Goal: Task Accomplishment & Management: Complete application form

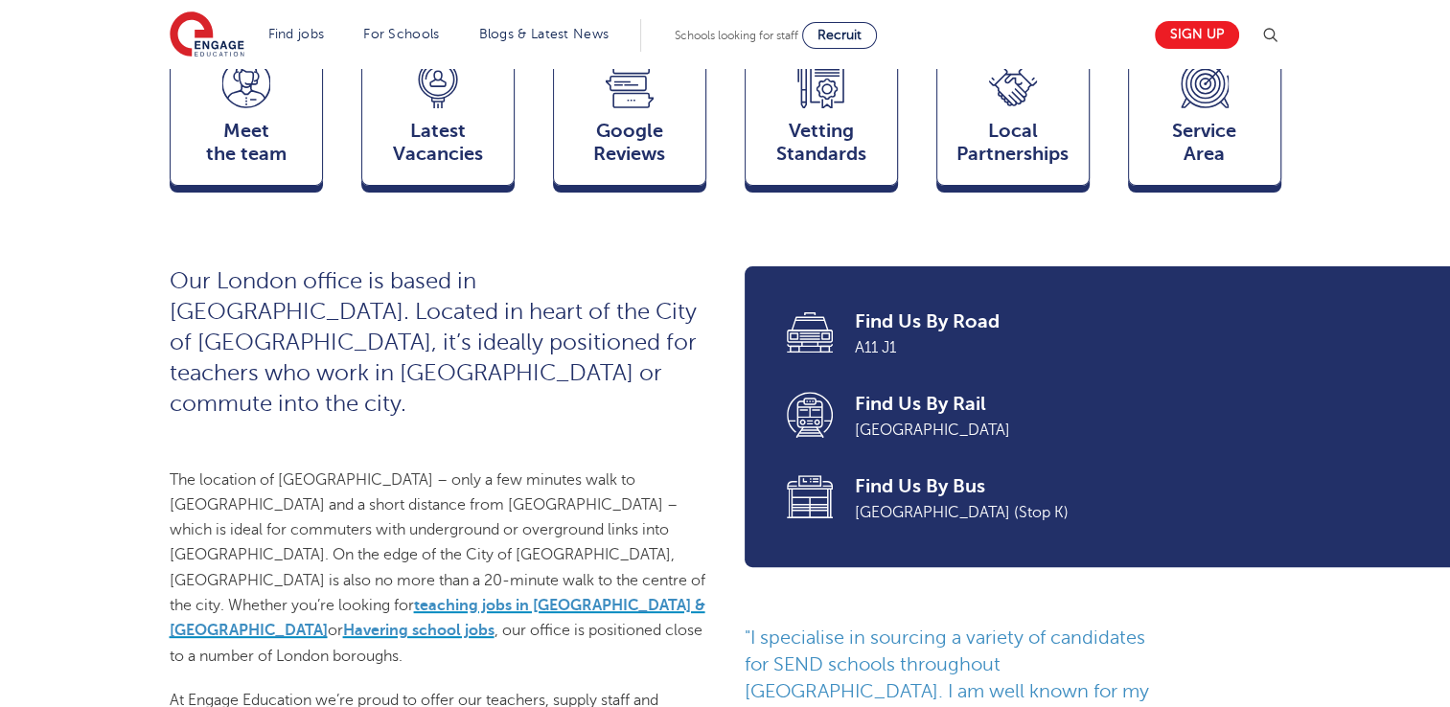
scroll to position [575, 0]
click at [418, 111] on icon at bounding box center [438, 86] width 48 height 49
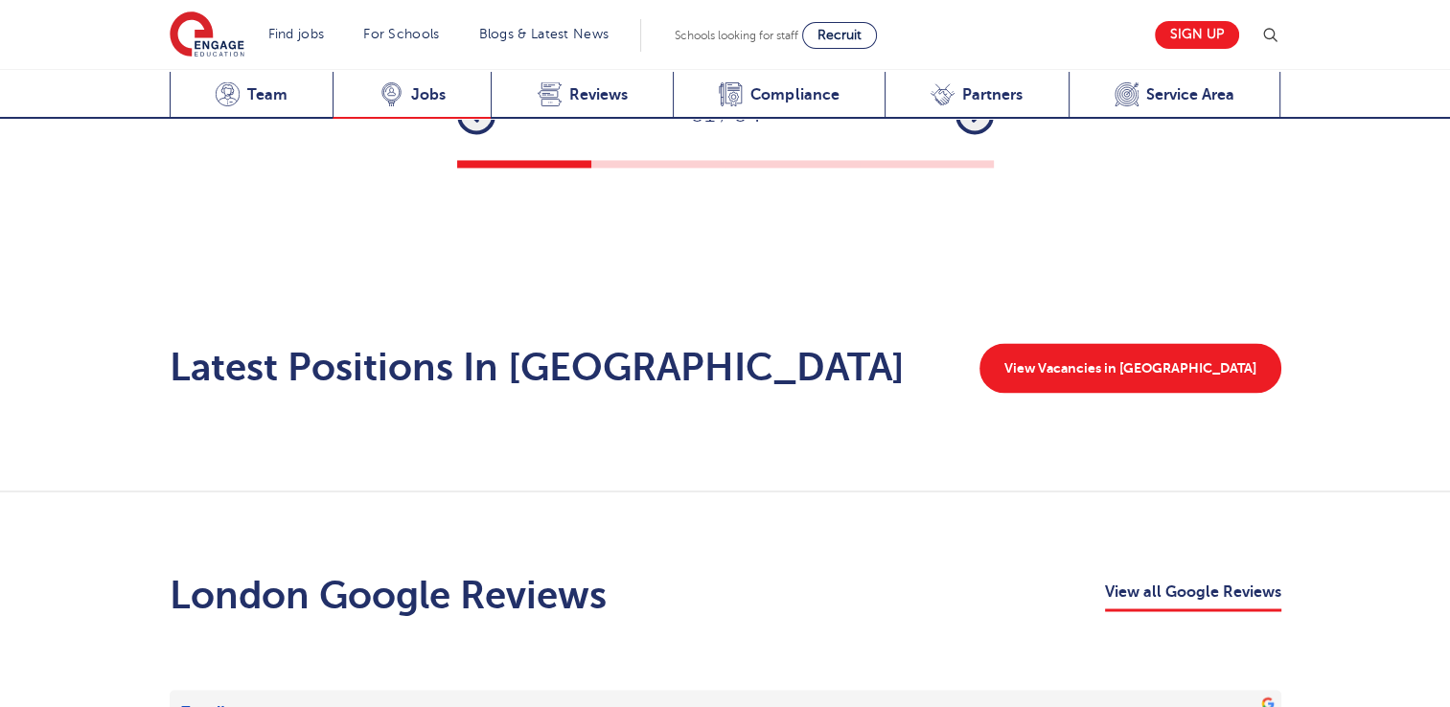
scroll to position [3238, 0]
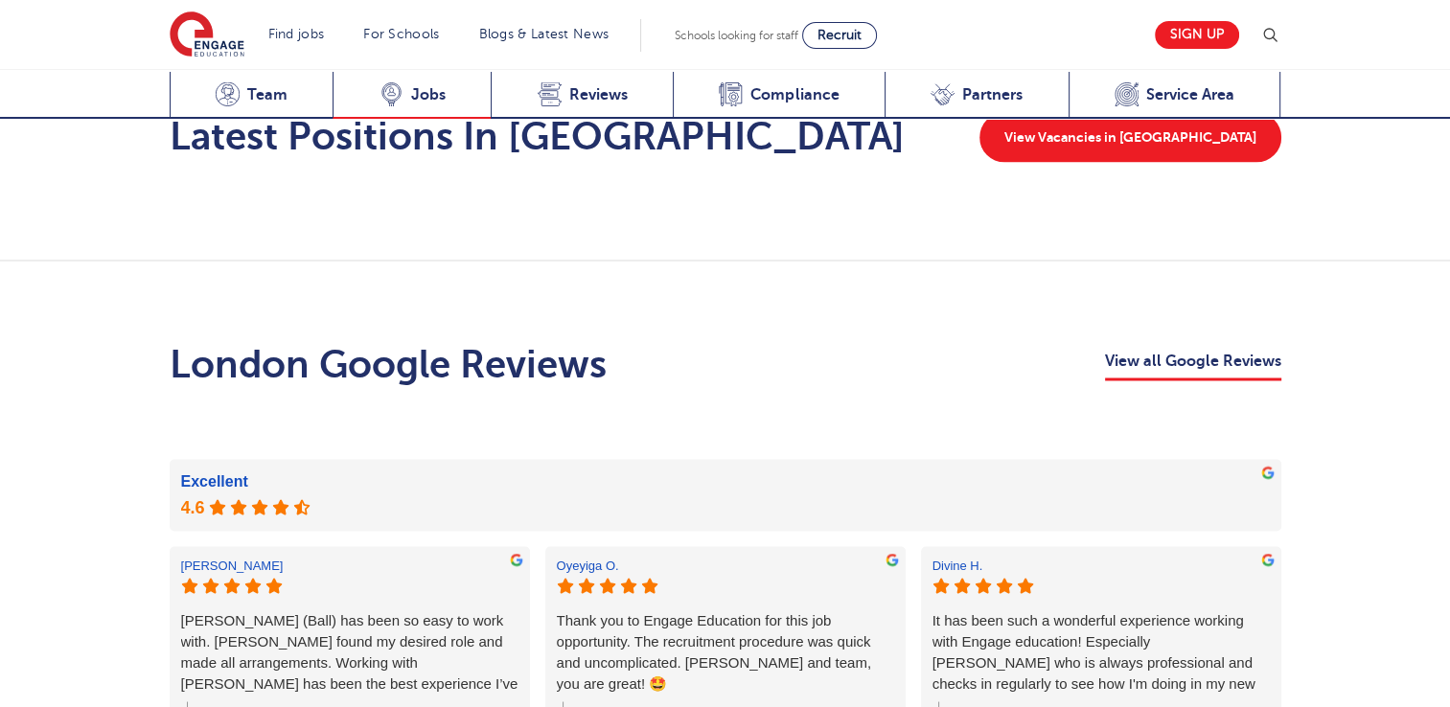
click at [436, 96] on span "Jobs" at bounding box center [428, 94] width 35 height 19
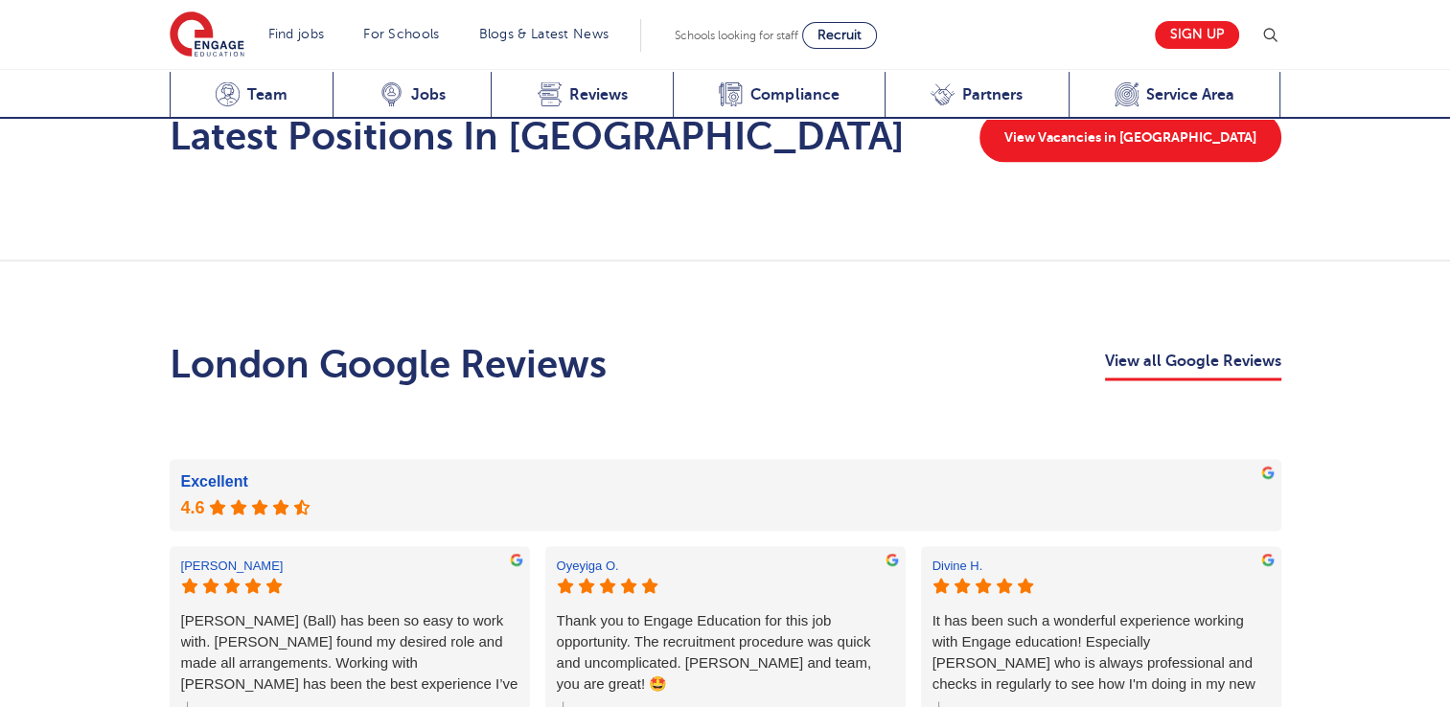
scroll to position [3857, 0]
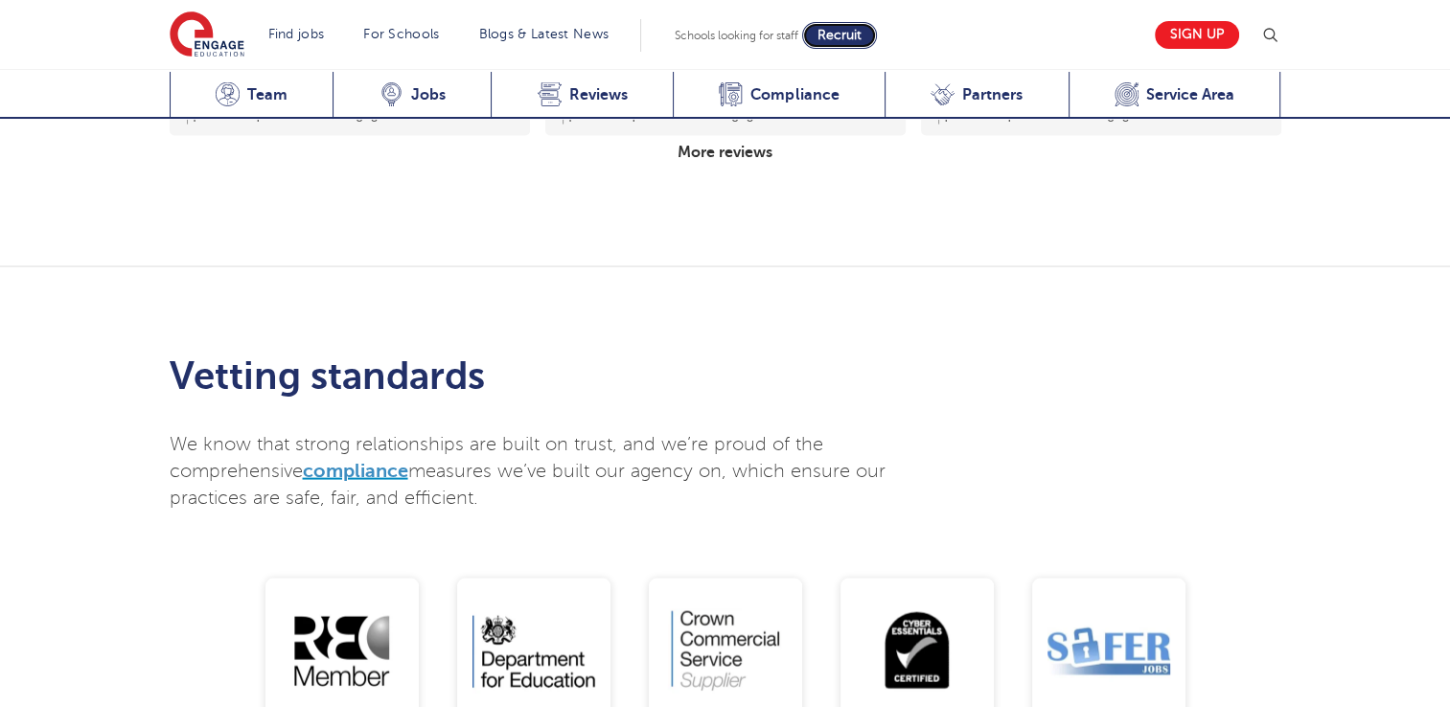
click at [847, 29] on span "Recruit" at bounding box center [840, 35] width 44 height 14
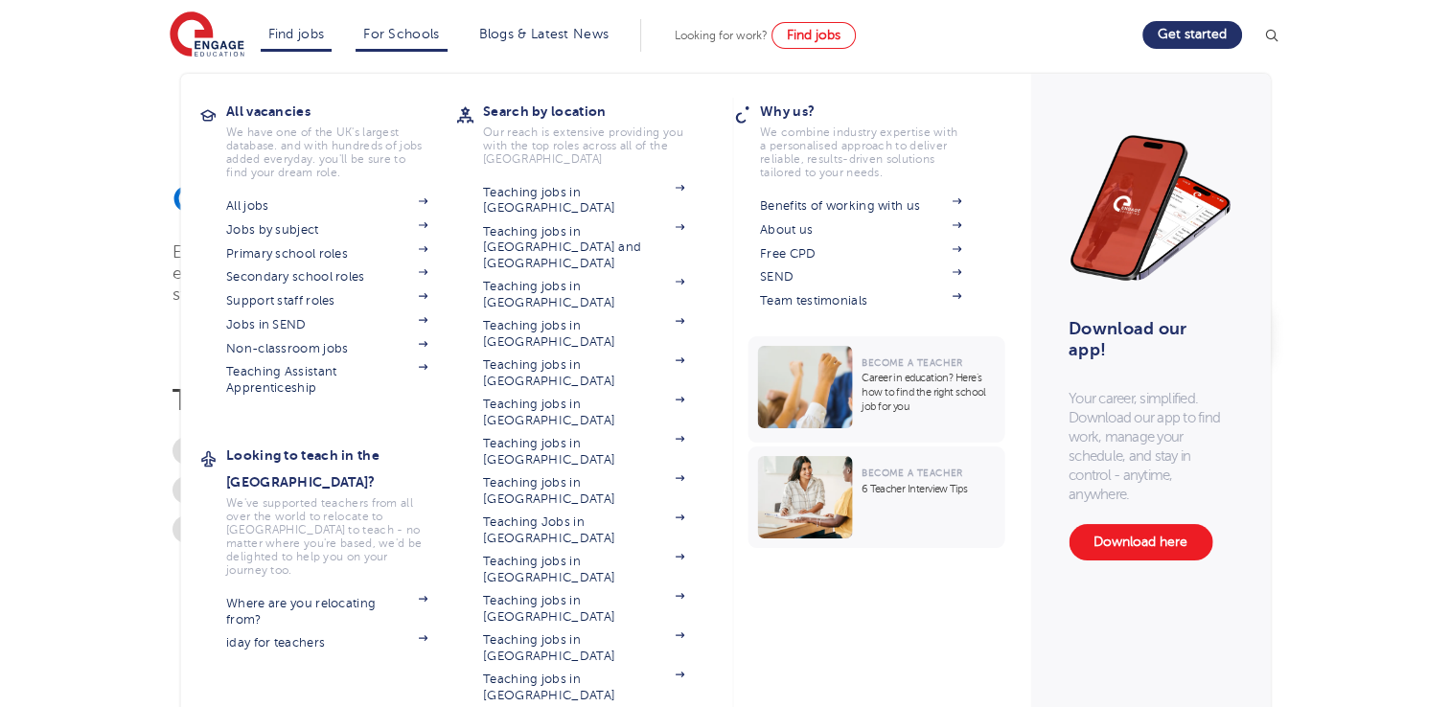
click at [280, 41] on li "Find jobs All vacancies We have one of the UK's largest database. and with hund…" at bounding box center [297, 35] width 72 height 33
click at [318, 366] on link "Teaching Assistant Apprenticeship" at bounding box center [326, 380] width 201 height 32
click at [418, 229] on span at bounding box center [413, 229] width 29 height 15
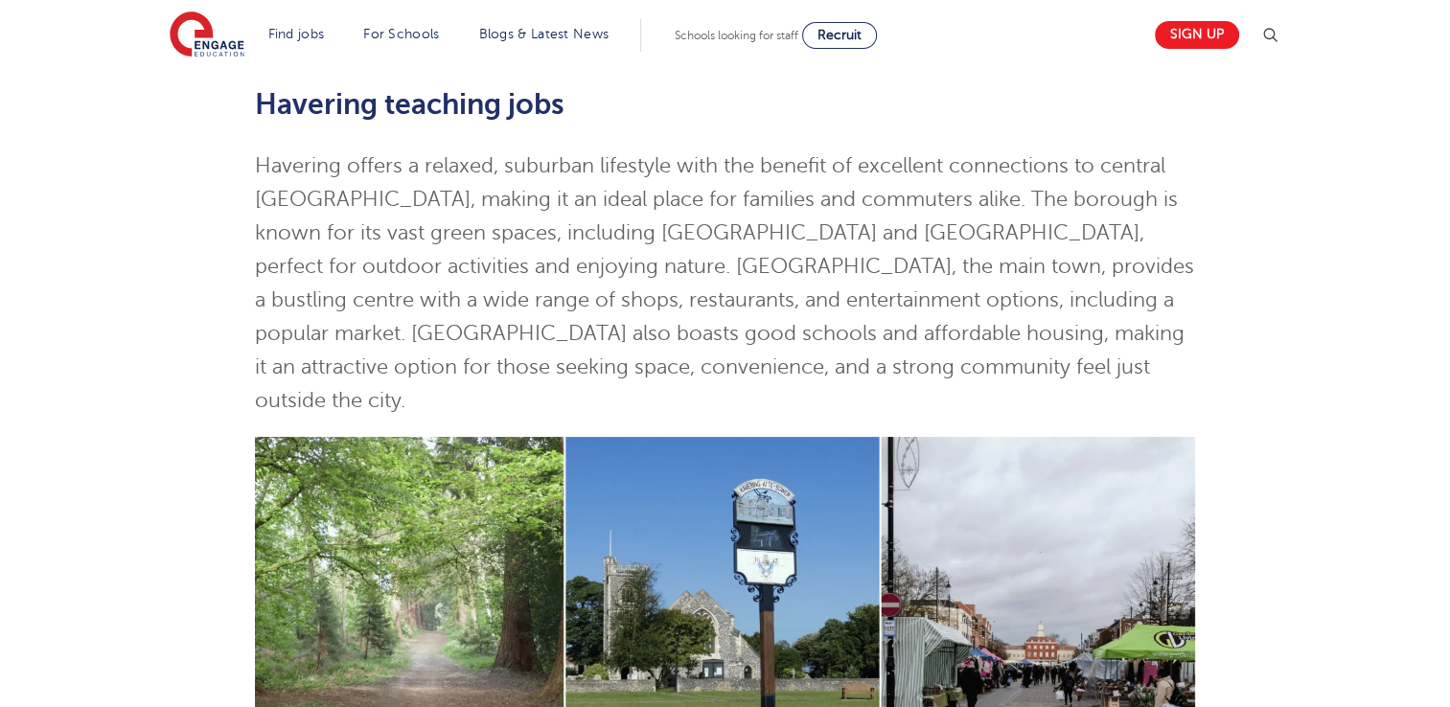
scroll to position [153, 0]
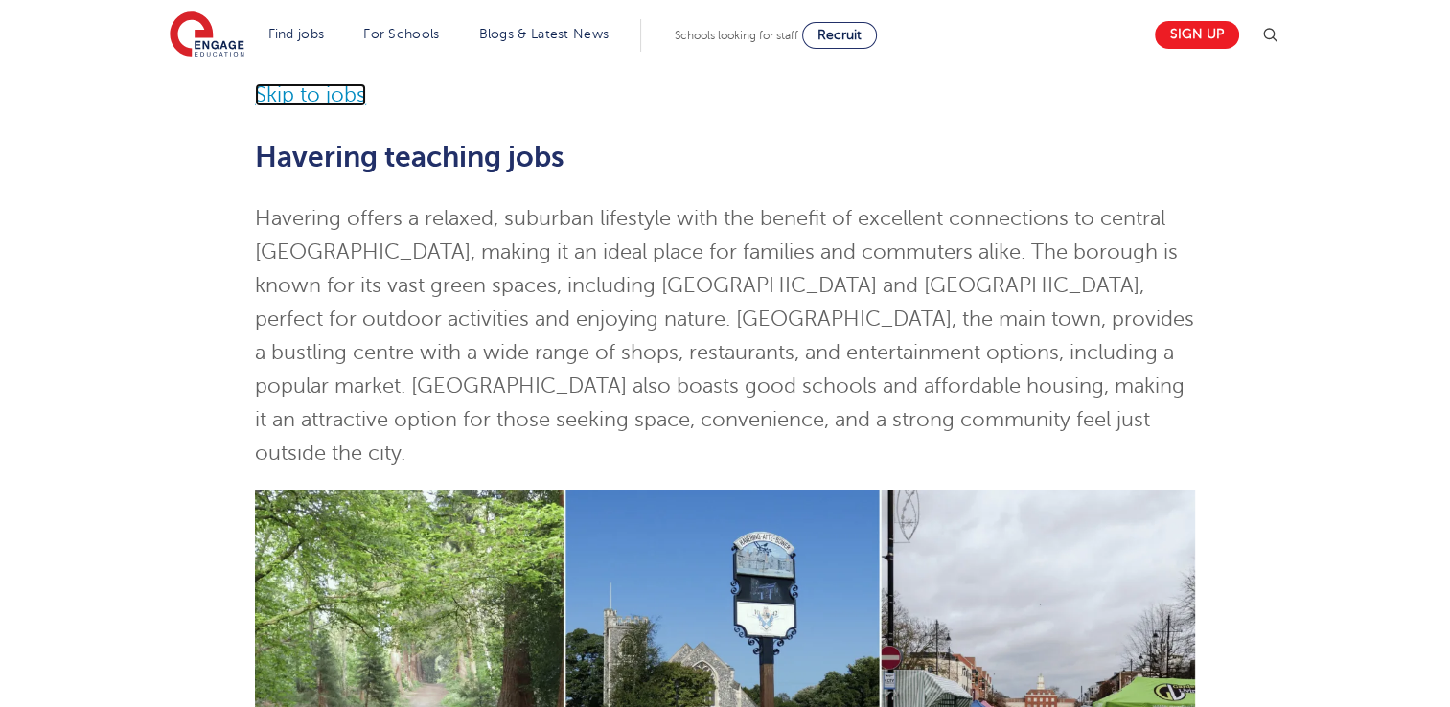
click at [349, 94] on link "Skip to jobs" at bounding box center [310, 94] width 111 height 23
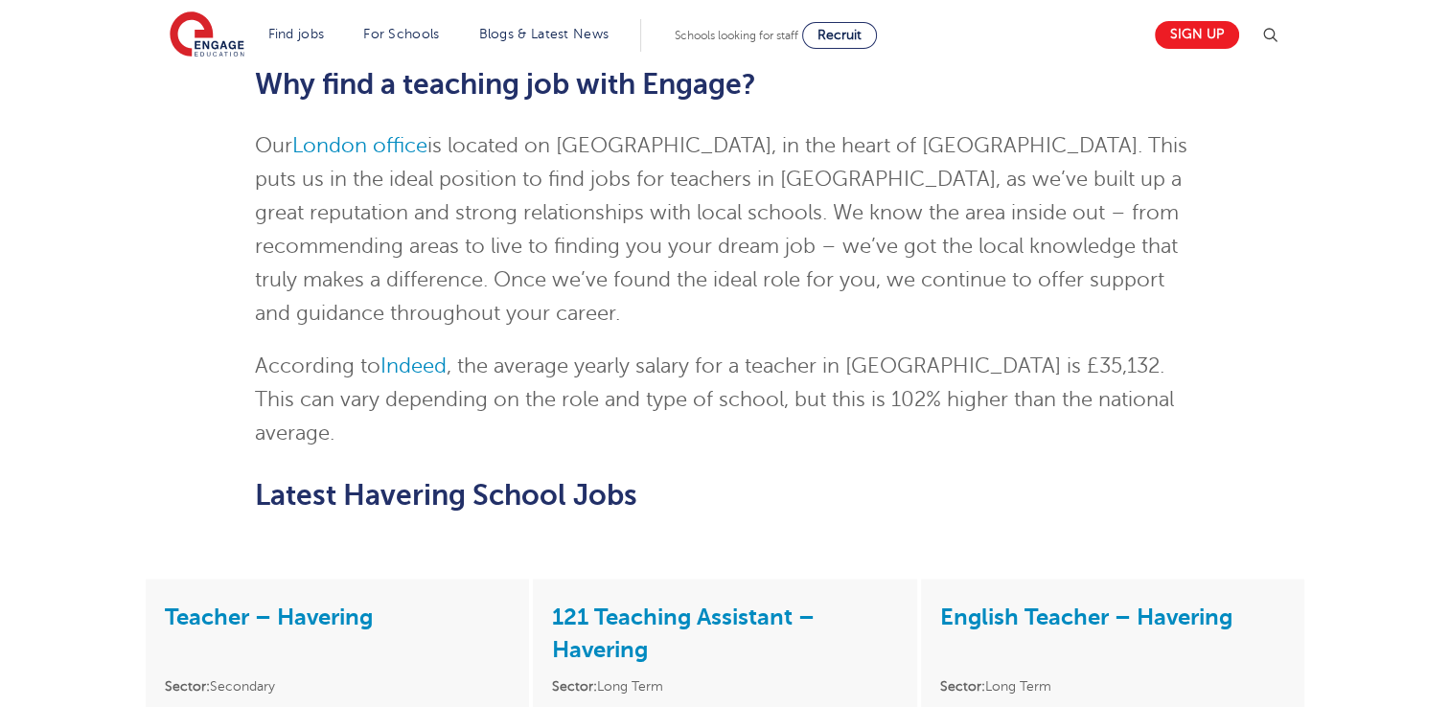
scroll to position [3081, 0]
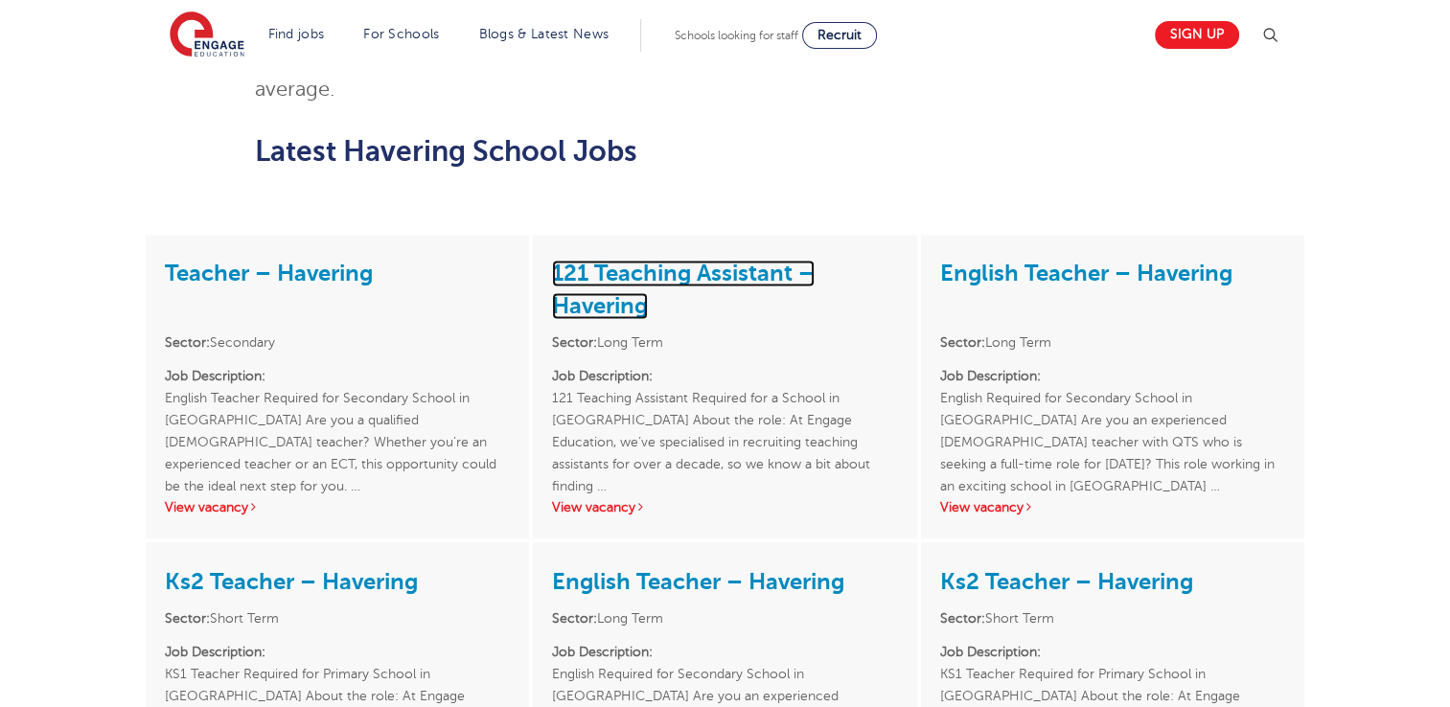
click at [627, 260] on link "121 Teaching Assistant – Havering" at bounding box center [683, 289] width 263 height 59
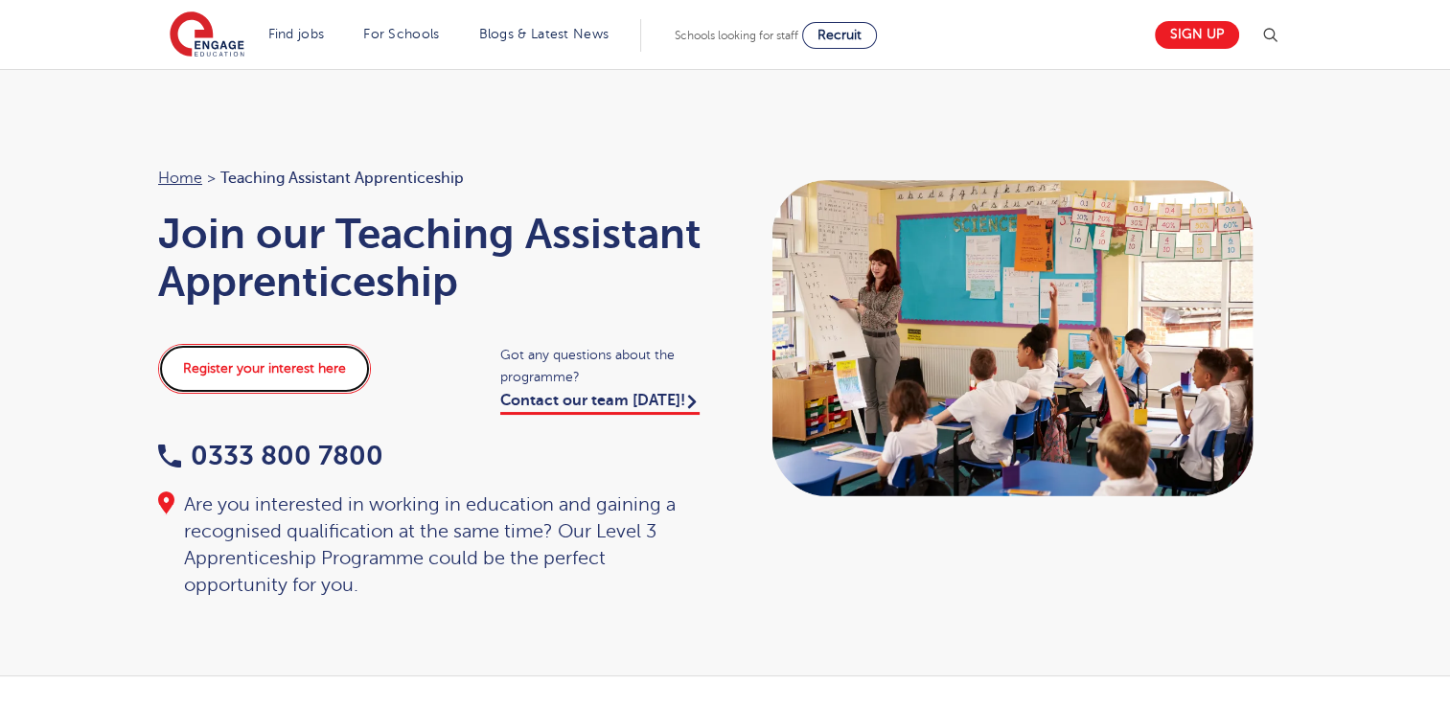
click at [280, 363] on link "Register your interest here" at bounding box center [264, 369] width 213 height 50
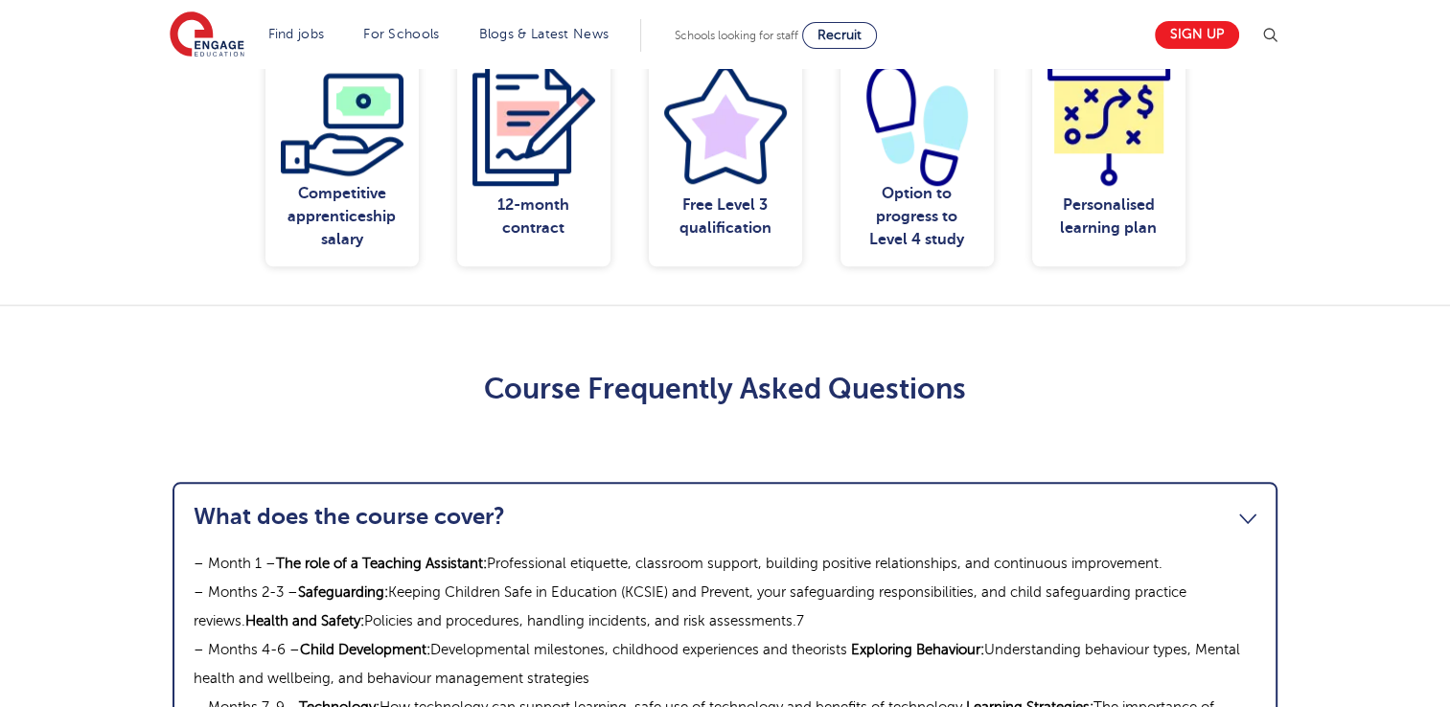
scroll to position [1802, 0]
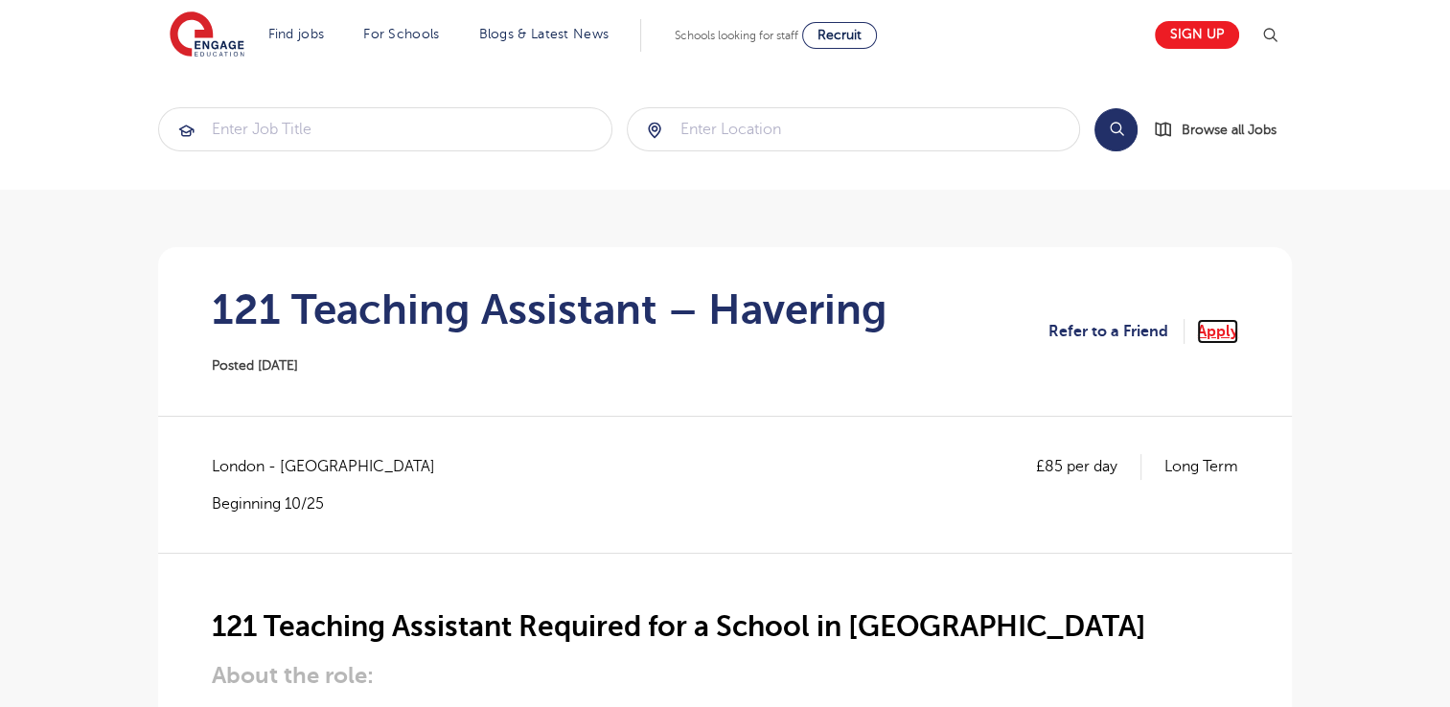
click at [1223, 334] on link "Apply" at bounding box center [1217, 331] width 41 height 25
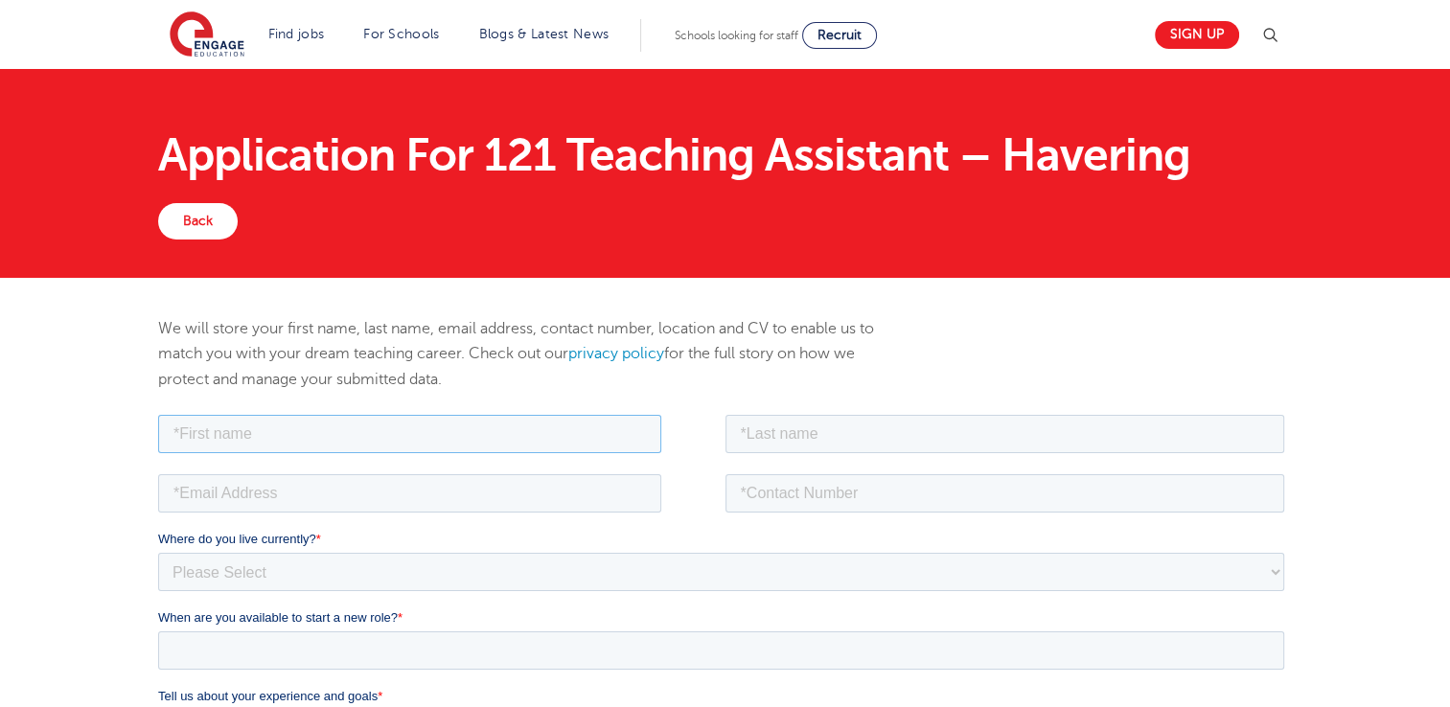
click at [319, 428] on input "text" at bounding box center [409, 433] width 503 height 38
type input "Maryam"
type input "IQBAL"
type input "maryamiqbal110@gmail.com"
type input "+923214446094"
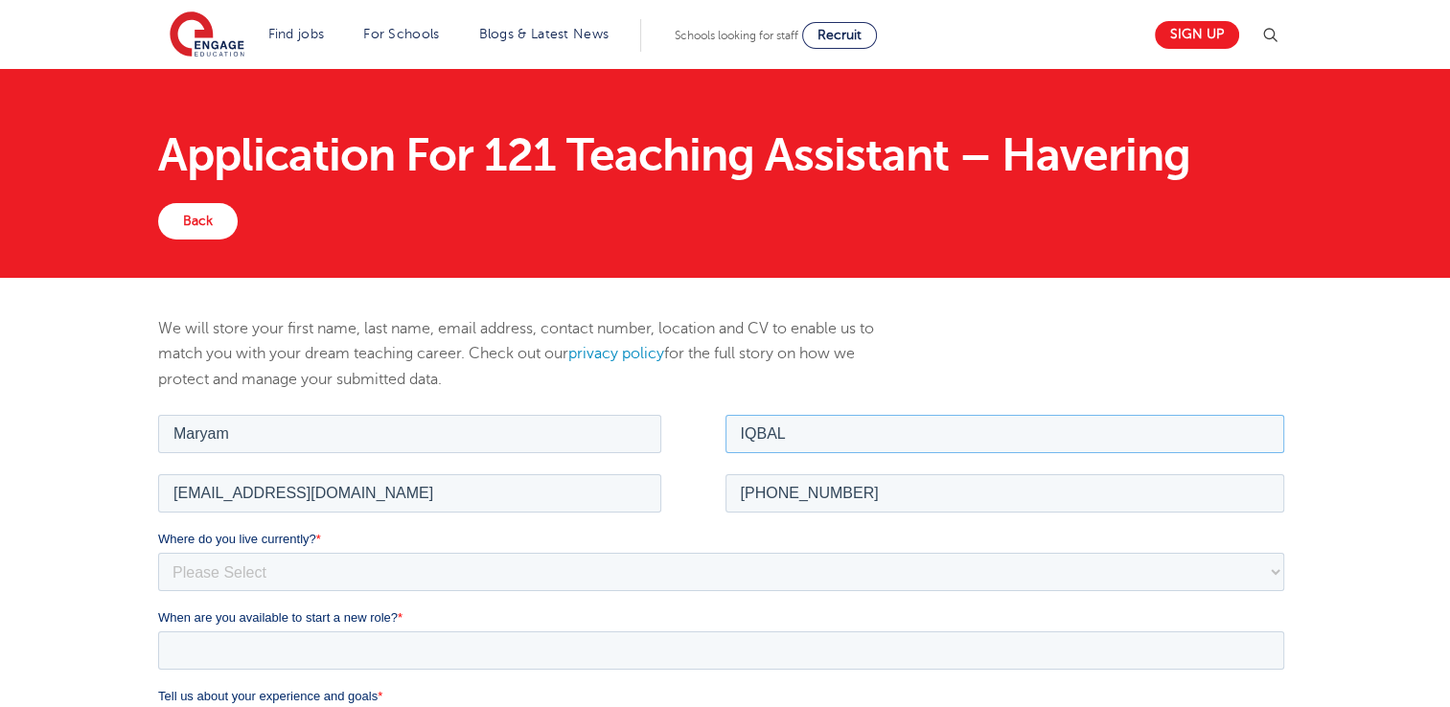
click at [862, 440] on input "IQBAL" at bounding box center [1006, 433] width 560 height 38
type input "Iqbal"
click at [897, 486] on input "+923214446094" at bounding box center [1006, 493] width 560 height 38
type input "+"
click at [897, 486] on input "tel" at bounding box center [1006, 493] width 560 height 38
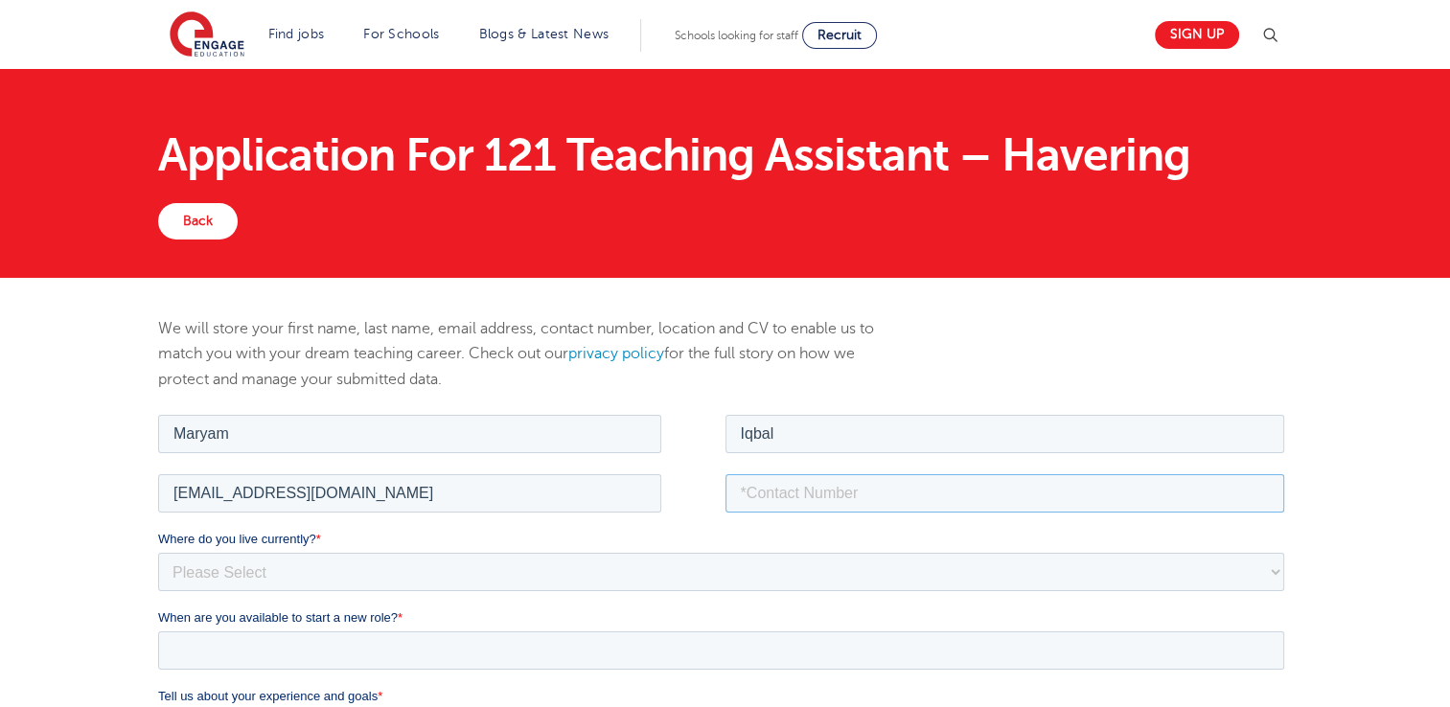
type input "+447378932008"
click at [492, 566] on select "Please Select UK Canada Ireland Australia New Zealand Europe USA South Africa J…" at bounding box center [721, 571] width 1126 height 38
select select "UK"
click at [158, 552] on select "Please Select UK Canada Ireland Australia New Zealand Europe USA South Africa J…" at bounding box center [721, 571] width 1126 height 38
click at [389, 640] on select "Please Select Overseas Barnsley Bedfordshire Berkshire Bournemouth Bracknell Fo…" at bounding box center [721, 650] width 1126 height 38
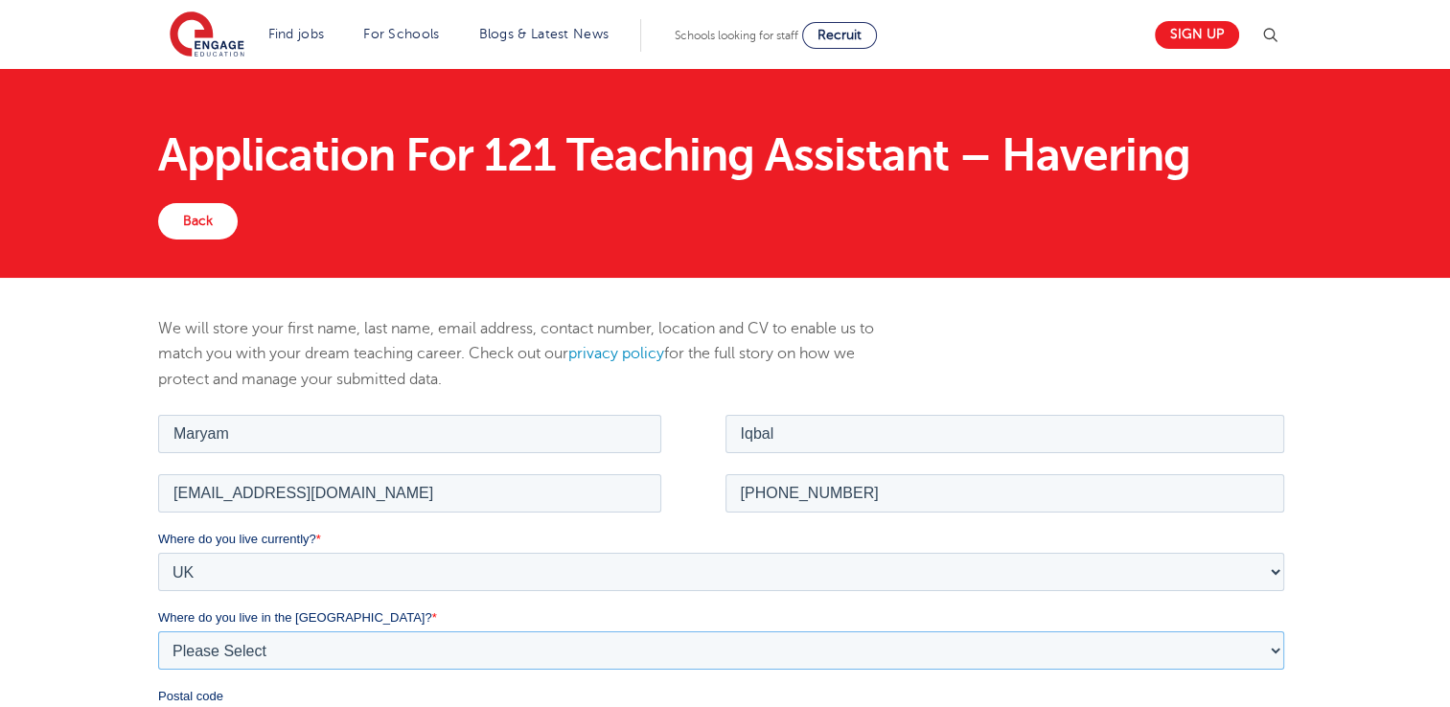
select select "Essex"
click at [158, 631] on select "Please Select Overseas Barnsley Bedfordshire Berkshire Bournemouth Bracknell Fo…" at bounding box center [721, 650] width 1126 height 38
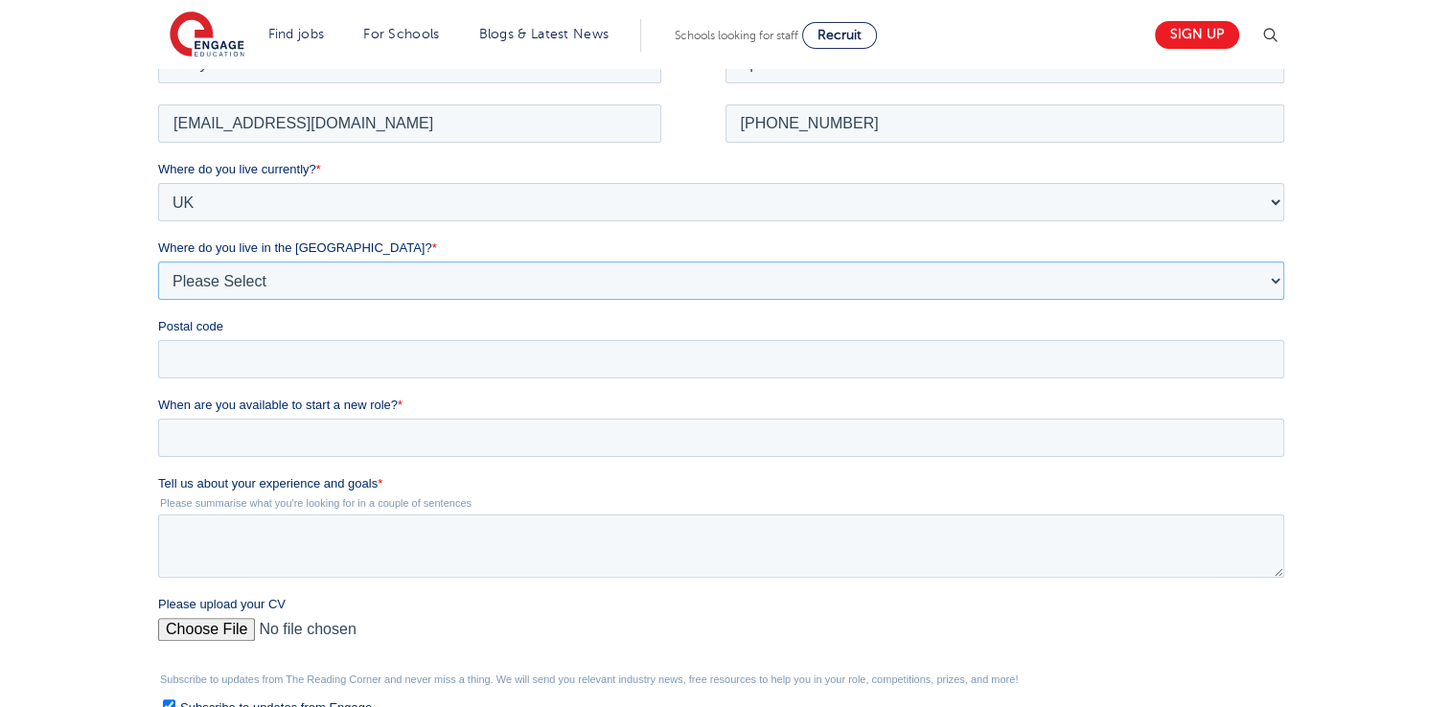
scroll to position [408, 0]
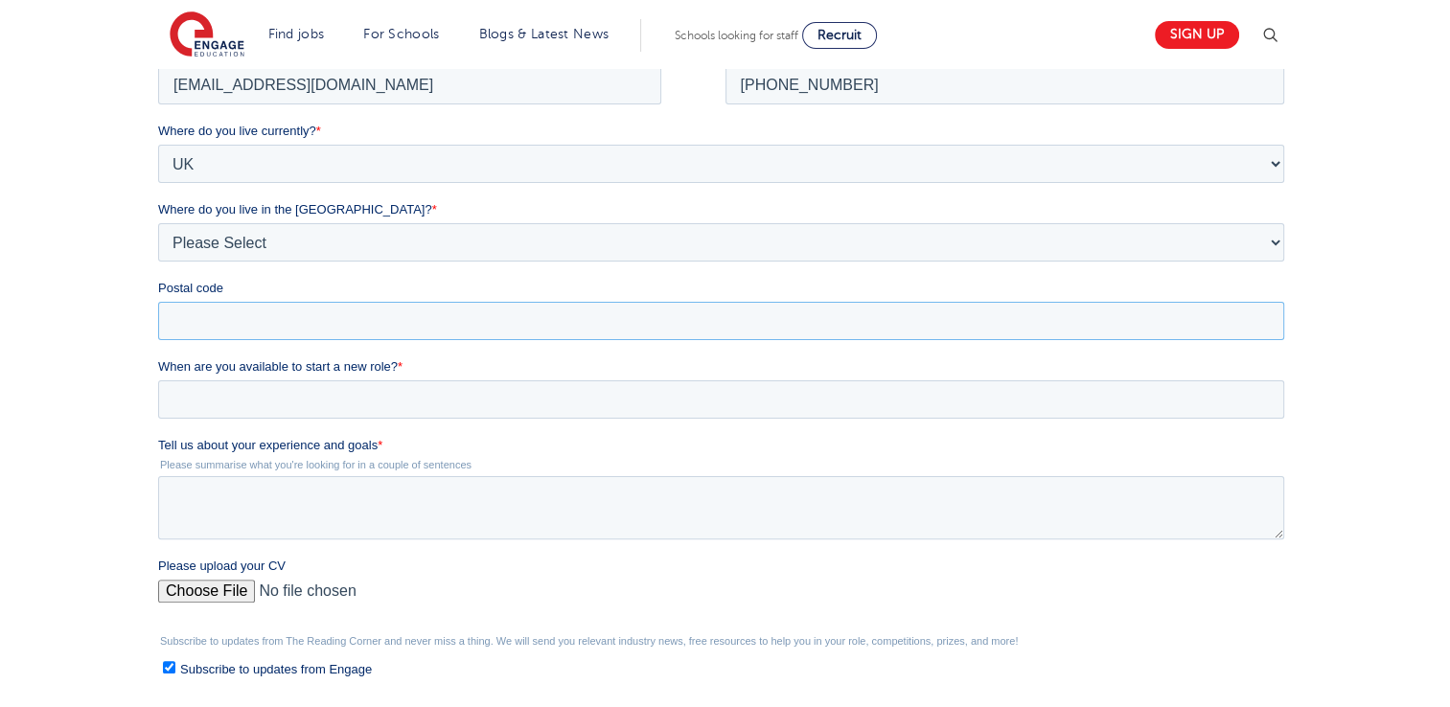
click at [380, 323] on input "Postal code" at bounding box center [721, 320] width 1126 height 38
type input "RM5 3EH"
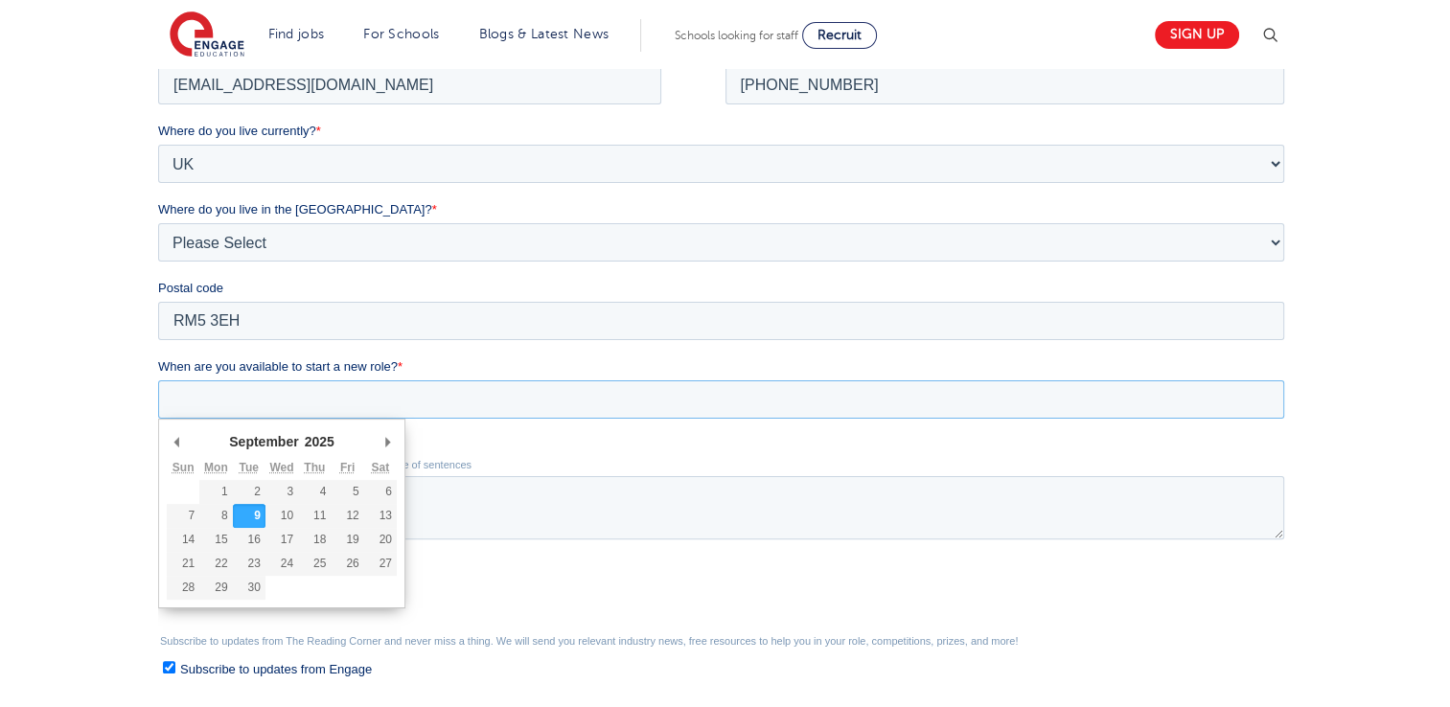
click at [342, 405] on input "When are you available to start a new role? *" at bounding box center [721, 399] width 1126 height 38
type div "2025-10-01"
type input "2025/10/01"
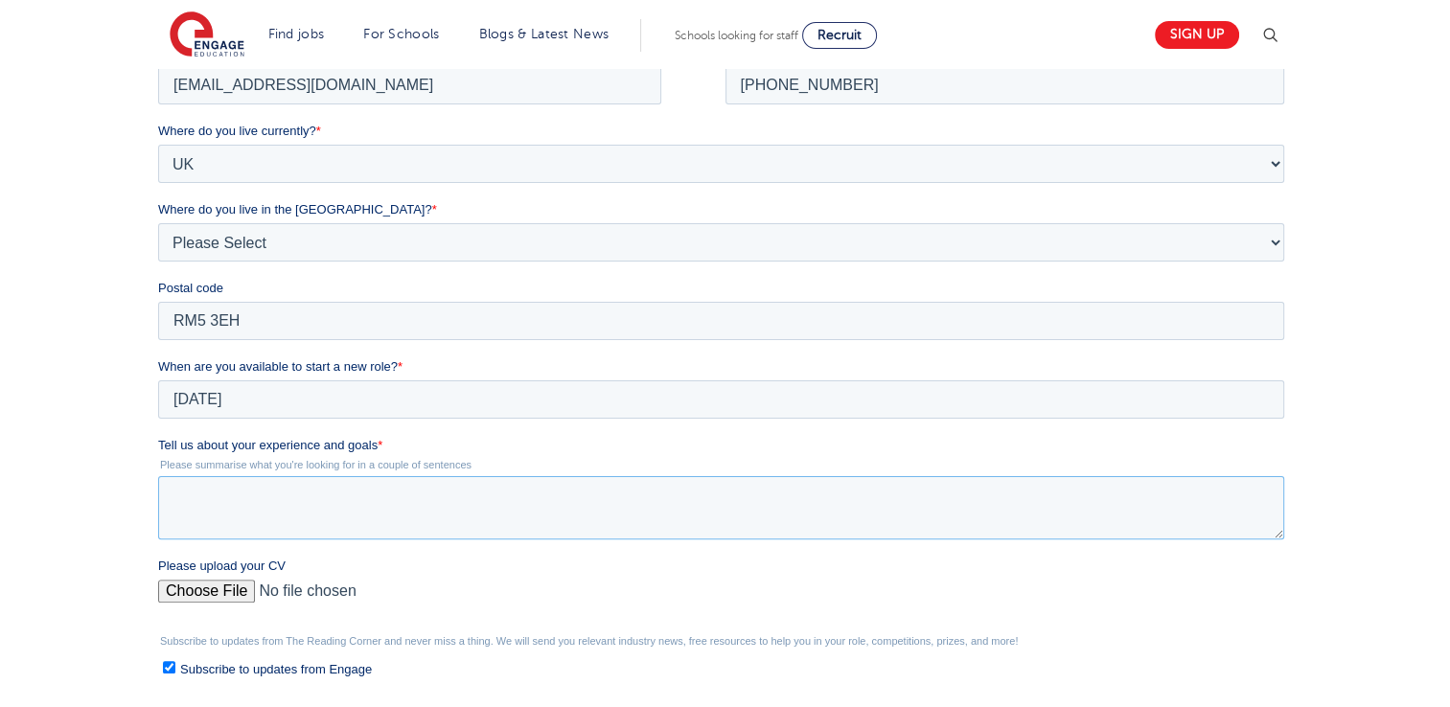
click at [257, 496] on textarea "Tell us about your experience and goals *" at bounding box center [721, 506] width 1126 height 63
paste textarea "With experience as an Assistant Professor, I have taught undergraduate and post…"
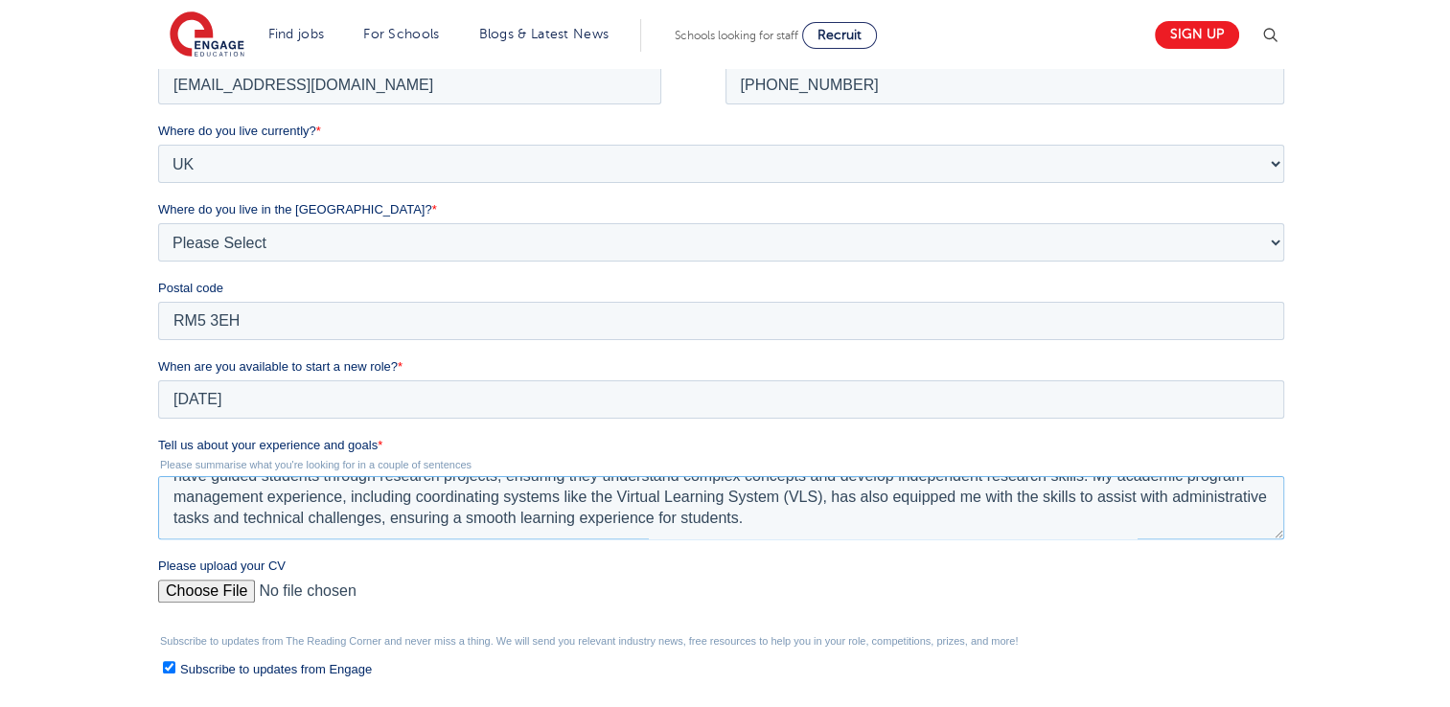
scroll to position [73, 0]
paste textarea "Goals: My primary goal as a Teaching Assistant is to support students in reachi…"
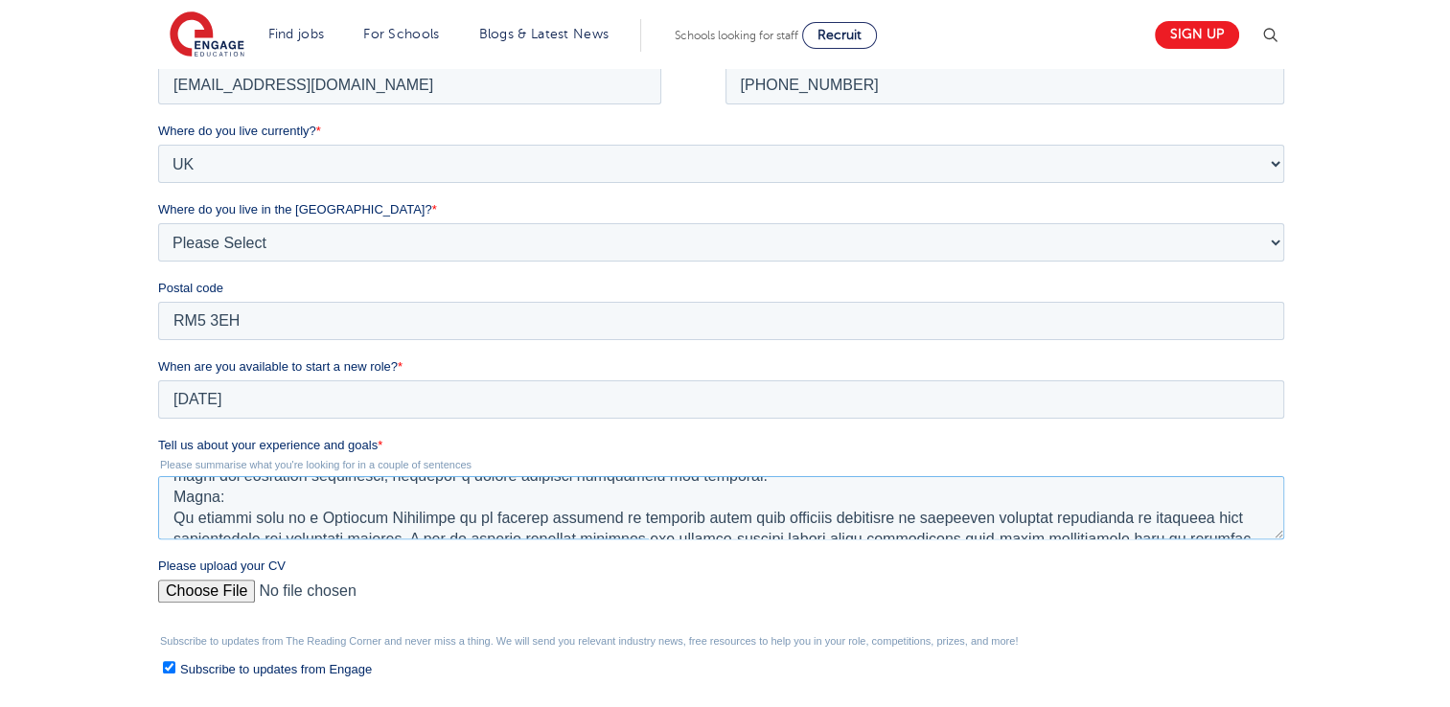
scroll to position [0, 0]
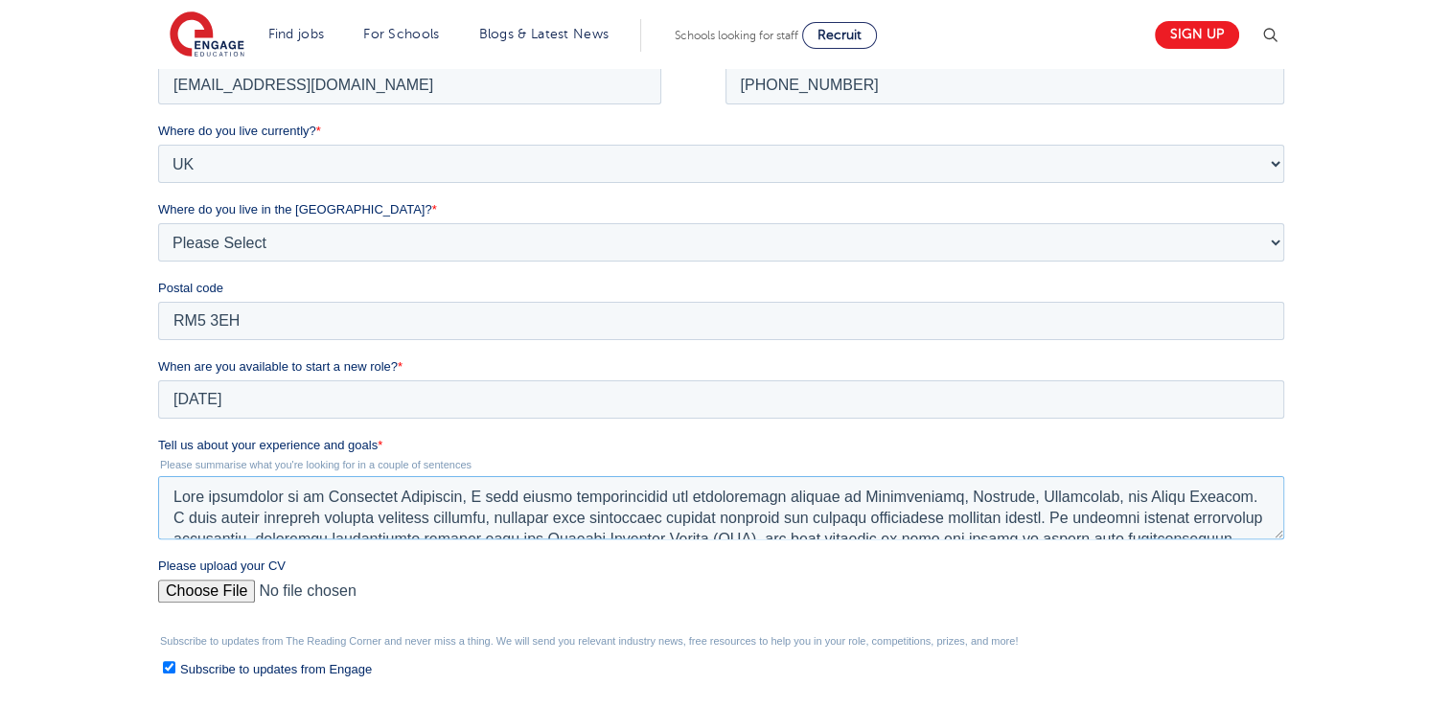
click at [169, 496] on textarea "Tell us about your experience and goals *" at bounding box center [721, 506] width 1126 height 63
type textarea "Experiences: With experience as an Assistant Professor, I have taught undergrad…"
click at [187, 595] on input "Please upload your CV" at bounding box center [721, 598] width 1126 height 38
type input "C:\fakepath\CV.pdf"
click at [171, 668] on input "Subscribe to updates from Engage" at bounding box center [169, 666] width 12 height 12
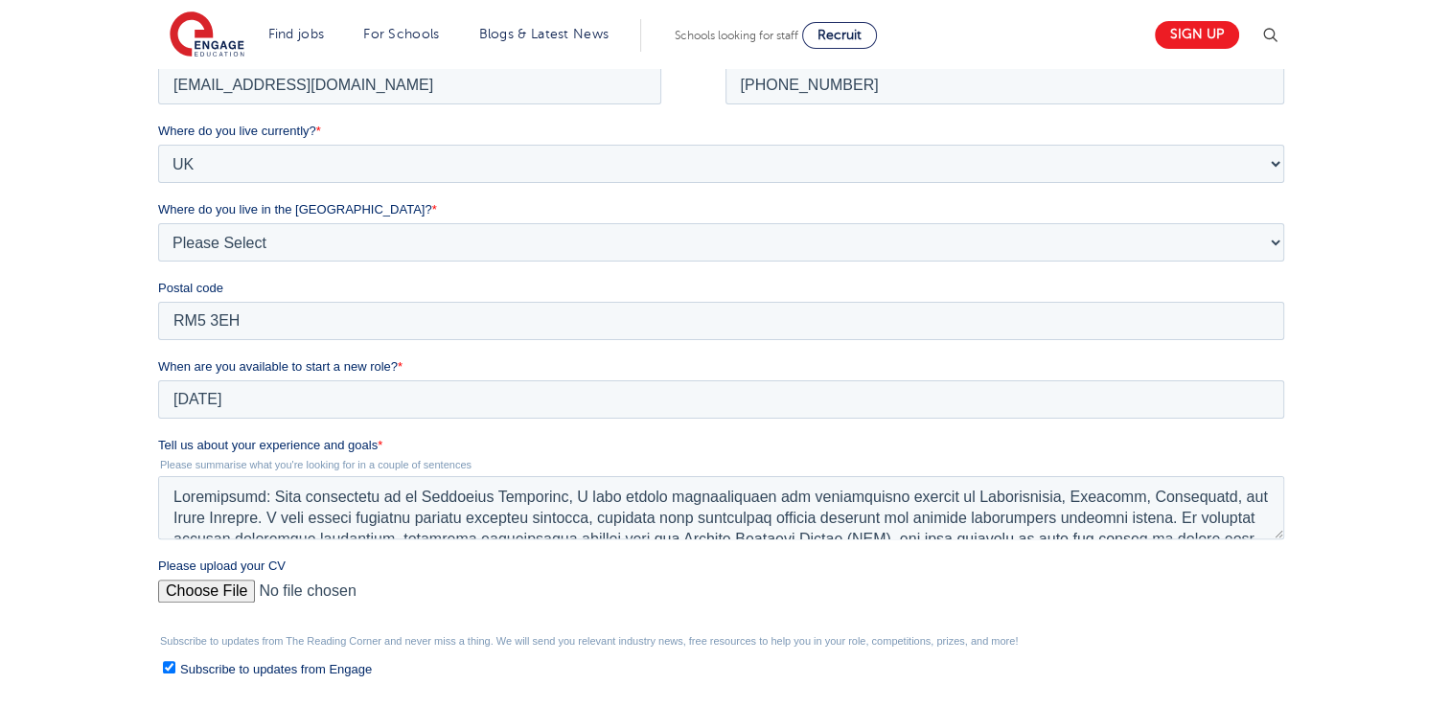
checkbox input "false"
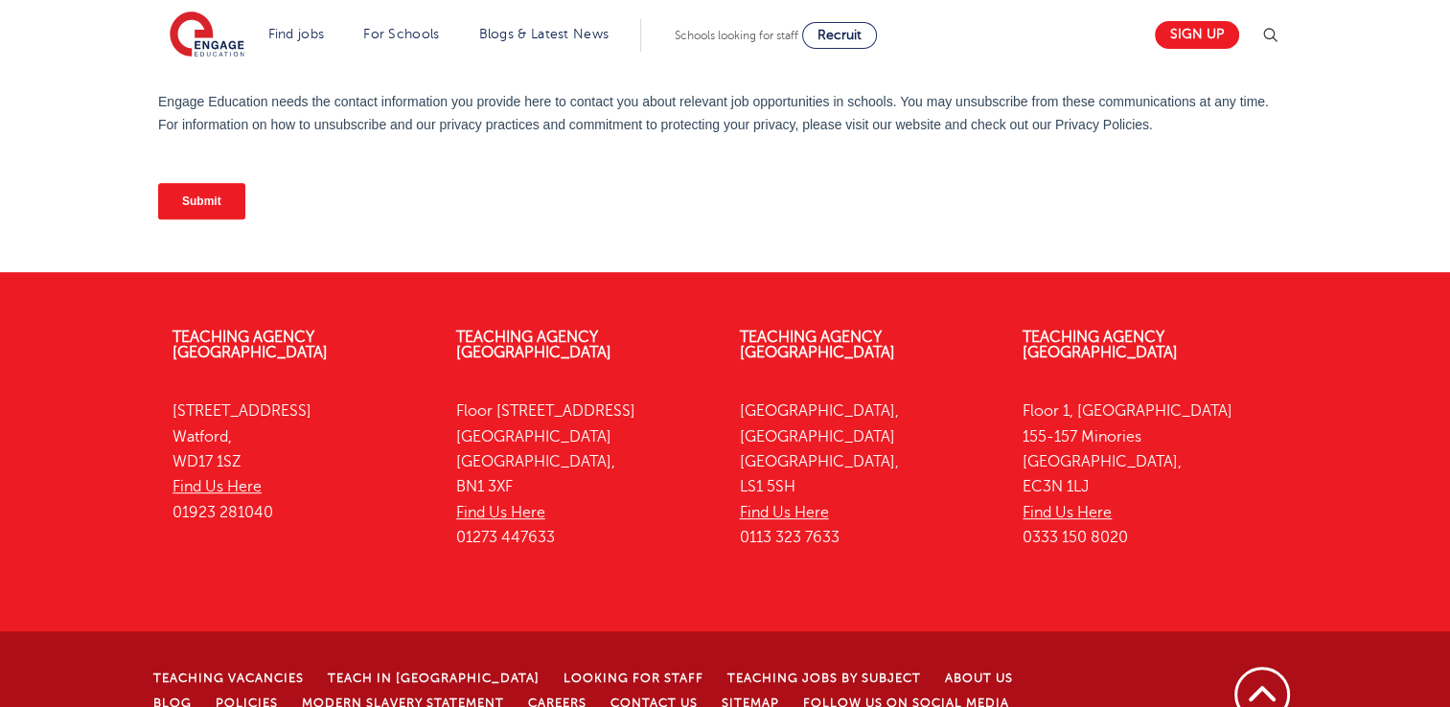
click at [197, 192] on input "Submit" at bounding box center [201, 201] width 87 height 36
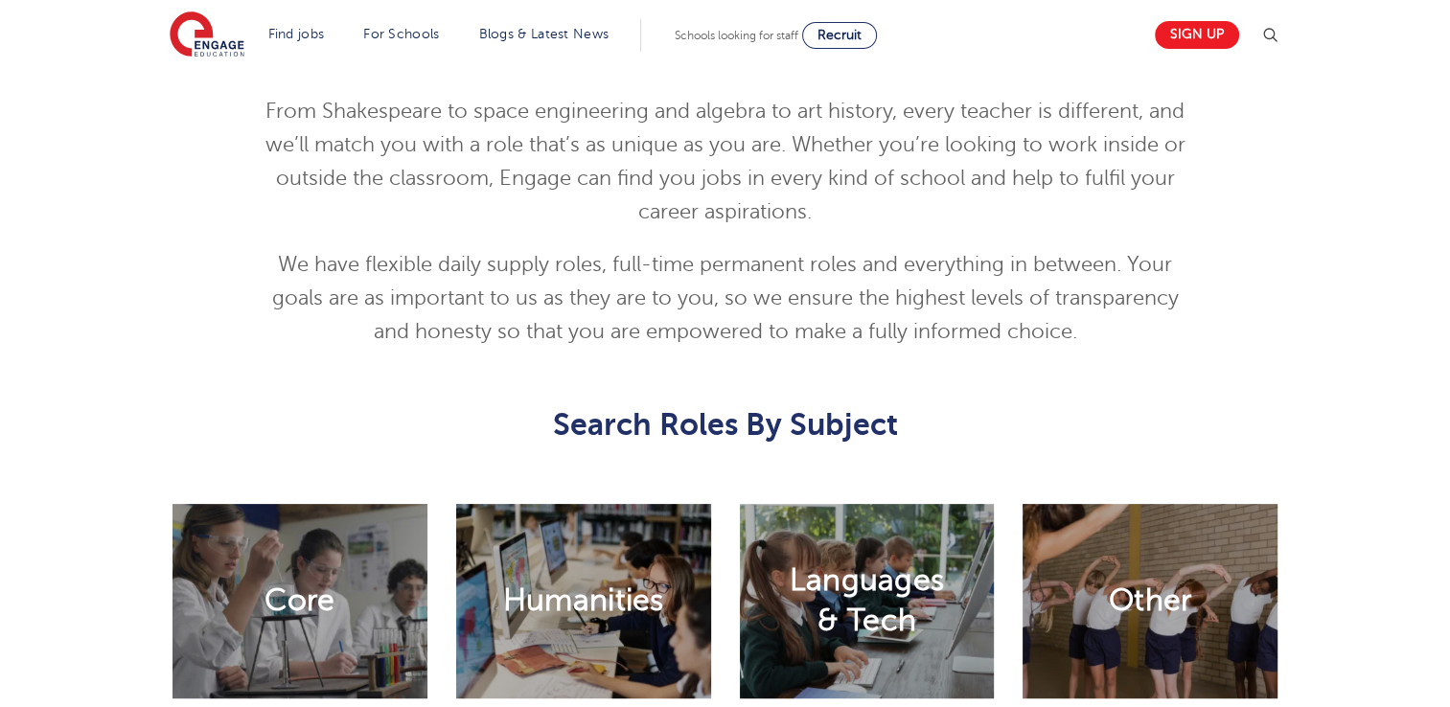
scroll to position [1237, 0]
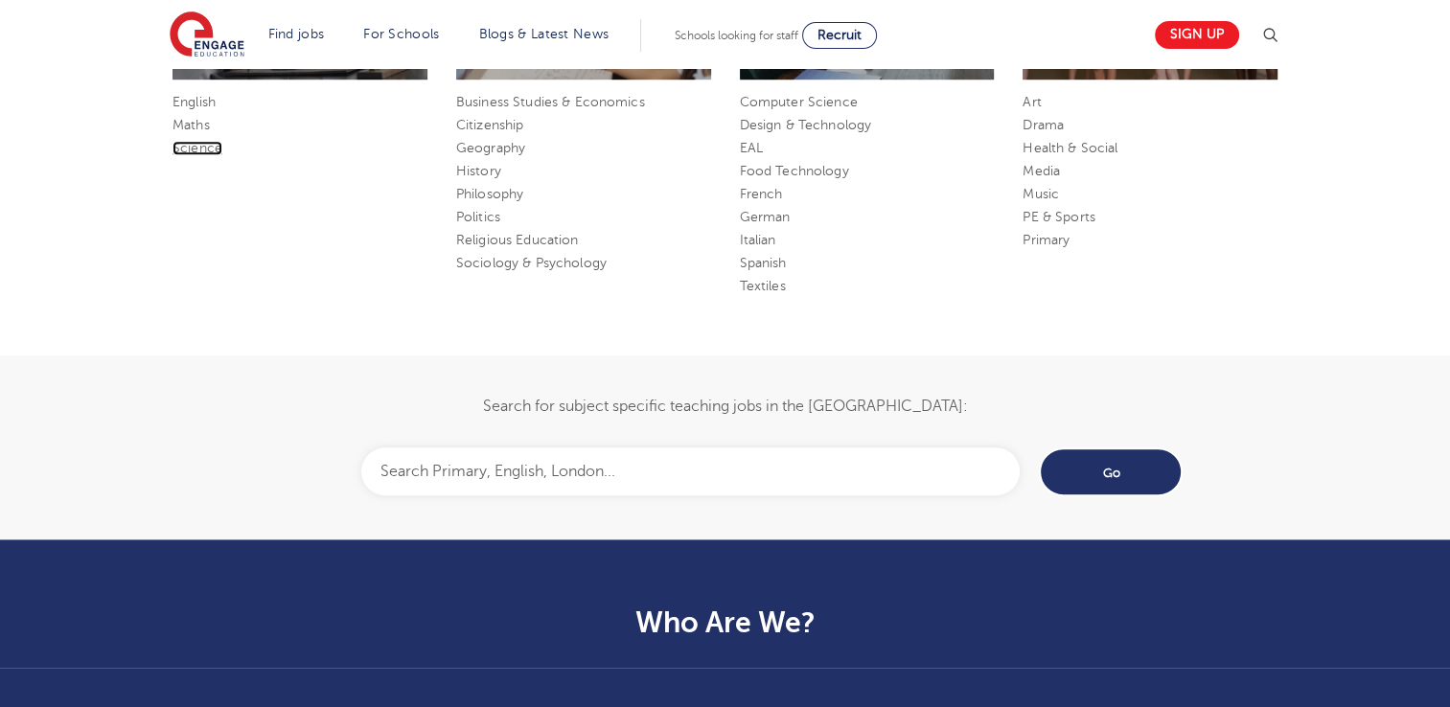
click at [217, 146] on link "Science" at bounding box center [198, 148] width 50 height 14
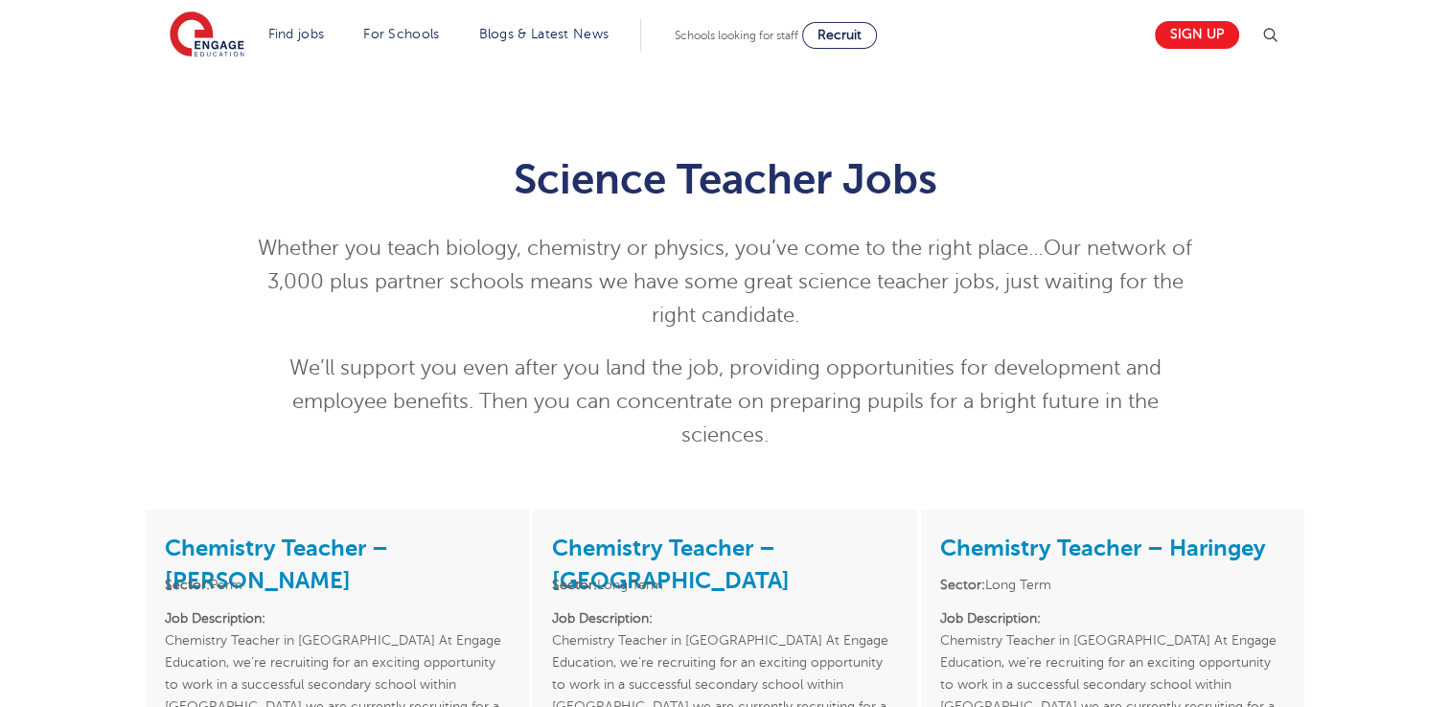
scroll to position [618, 0]
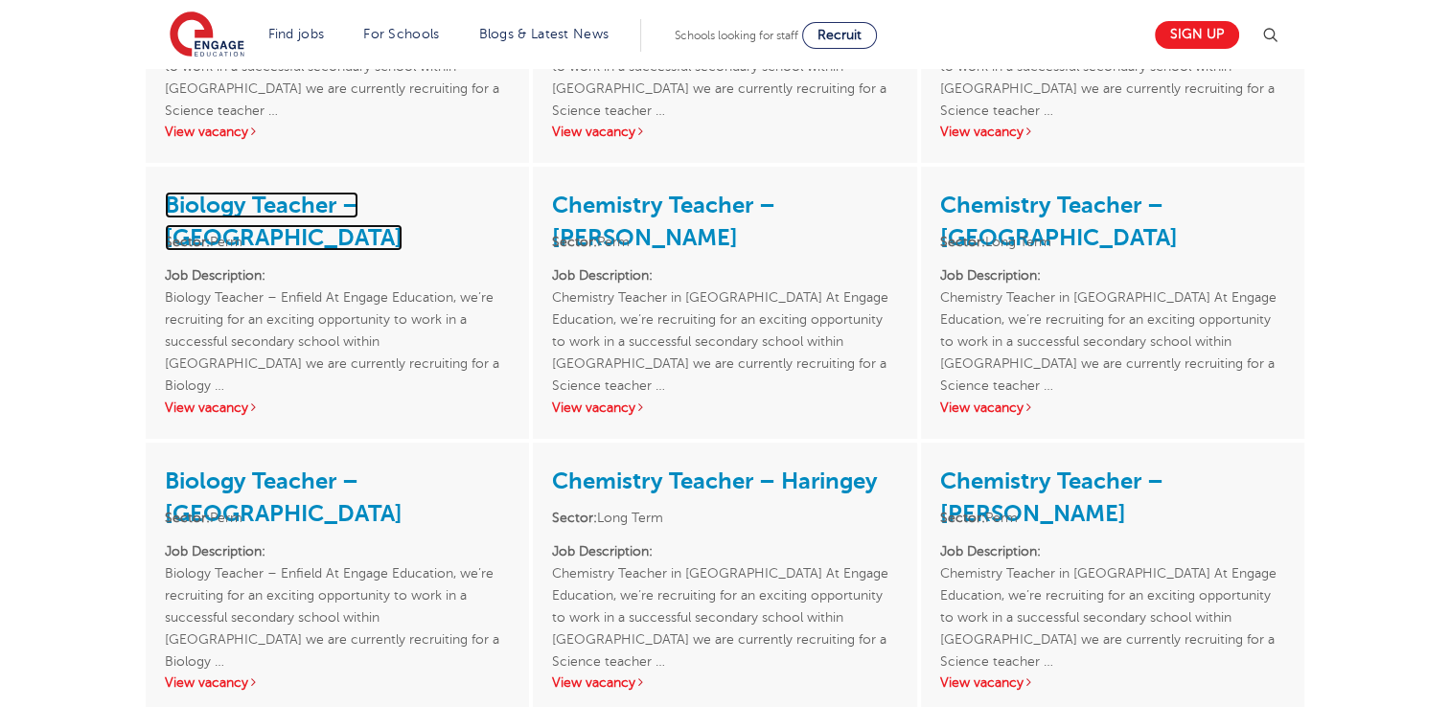
click at [257, 206] on link "Biology Teacher – Enfield" at bounding box center [284, 221] width 238 height 59
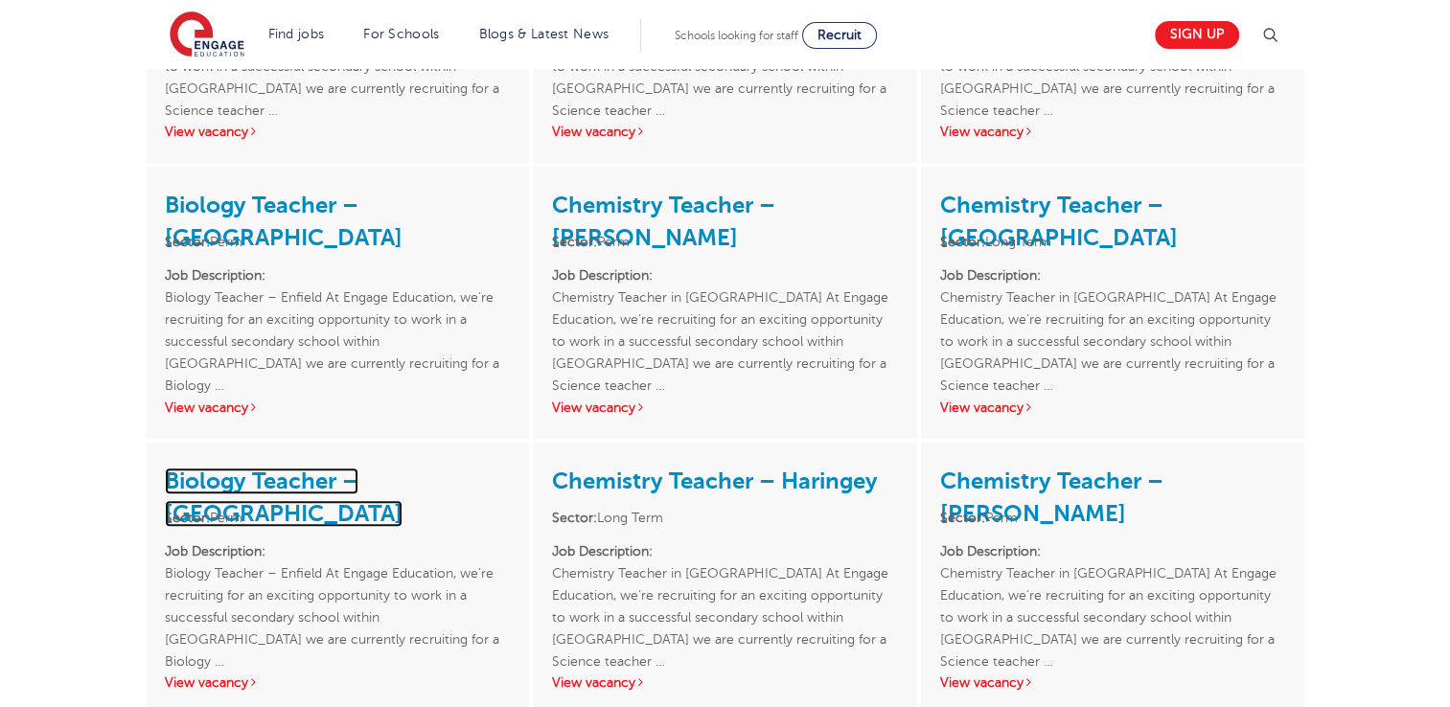
click at [266, 489] on link "Biology Teacher – Enfield" at bounding box center [284, 497] width 238 height 59
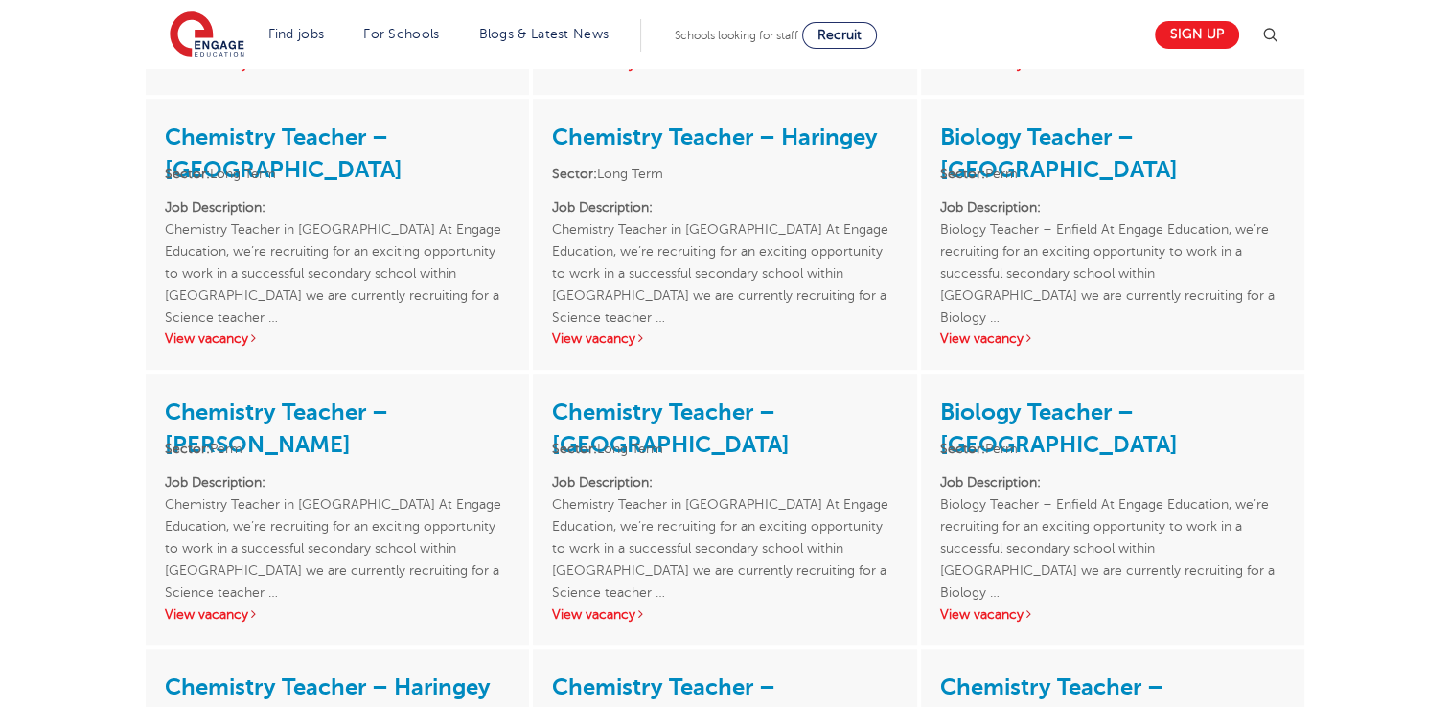
scroll to position [0, 0]
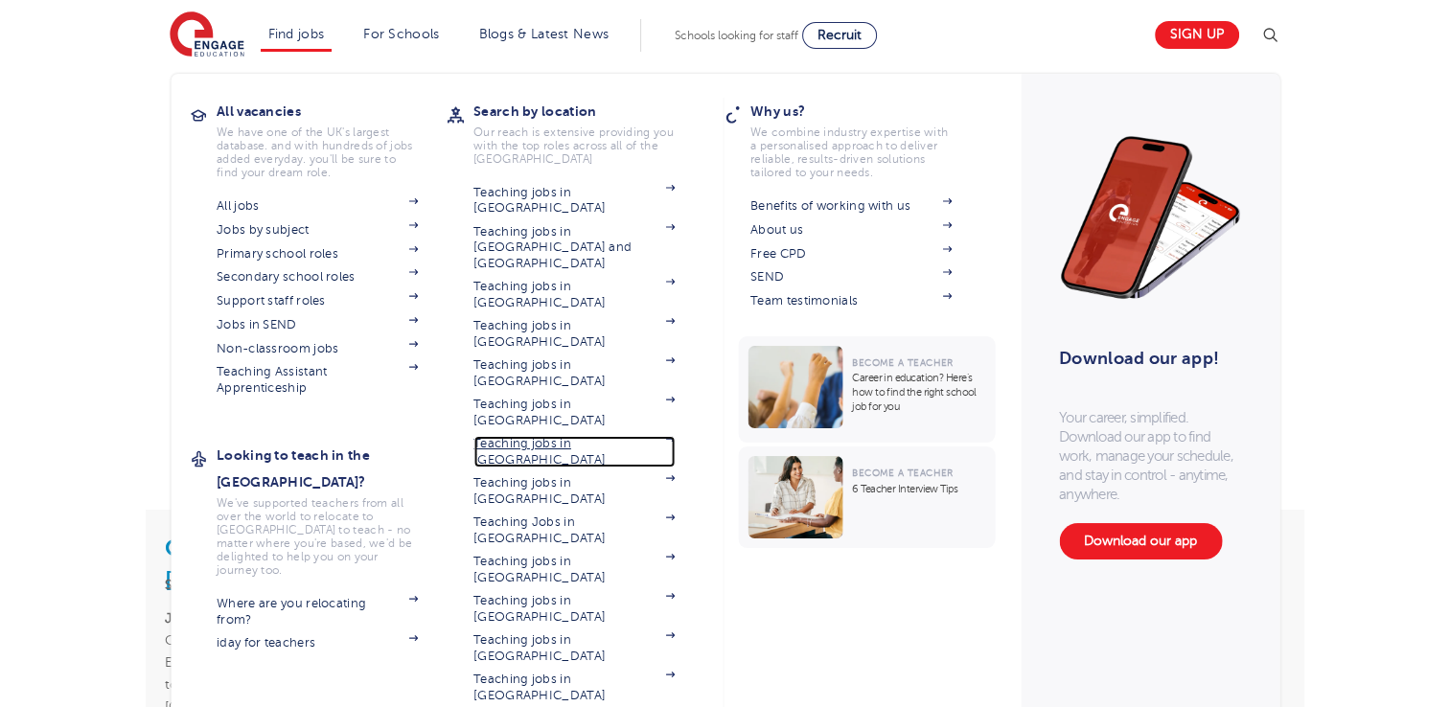
click at [574, 436] on link "Teaching jobs in [GEOGRAPHIC_DATA]" at bounding box center [574, 452] width 201 height 32
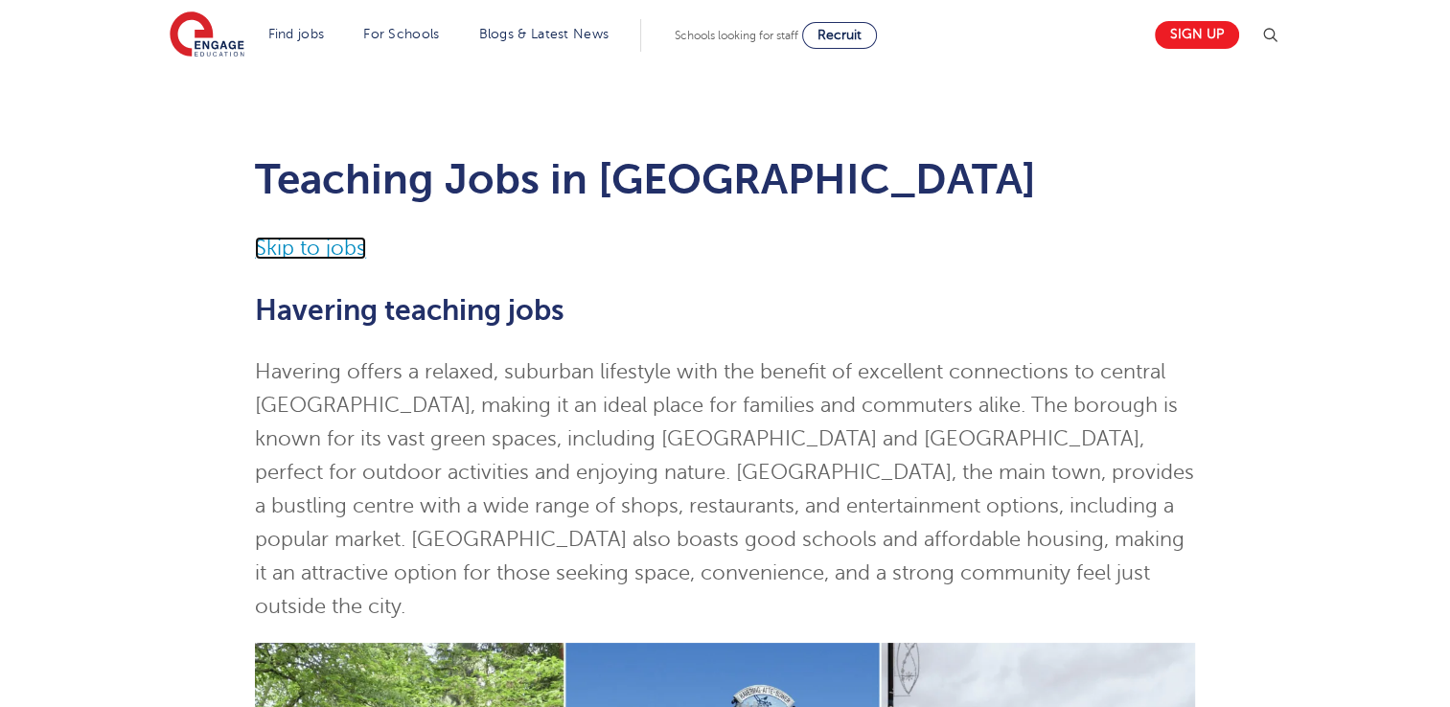
click at [349, 251] on link "Skip to jobs" at bounding box center [310, 248] width 111 height 23
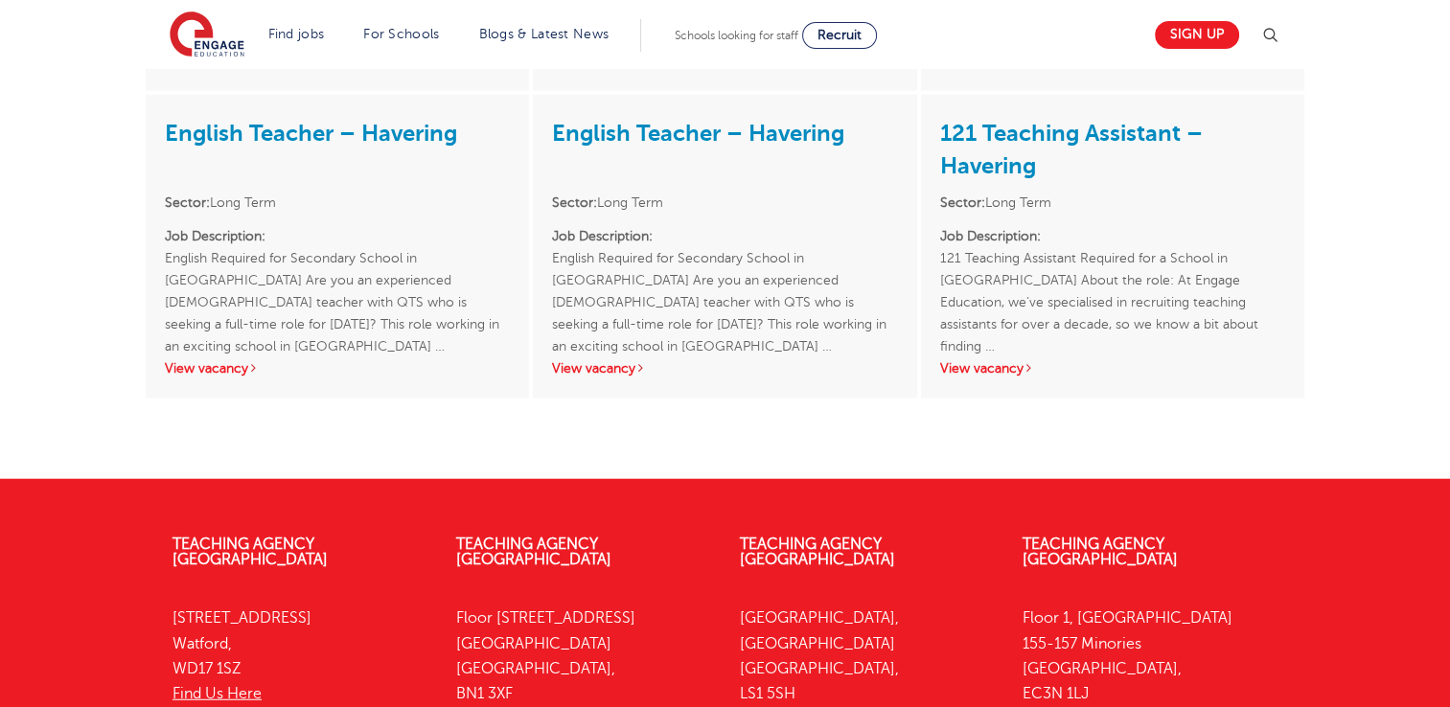
scroll to position [4729, 0]
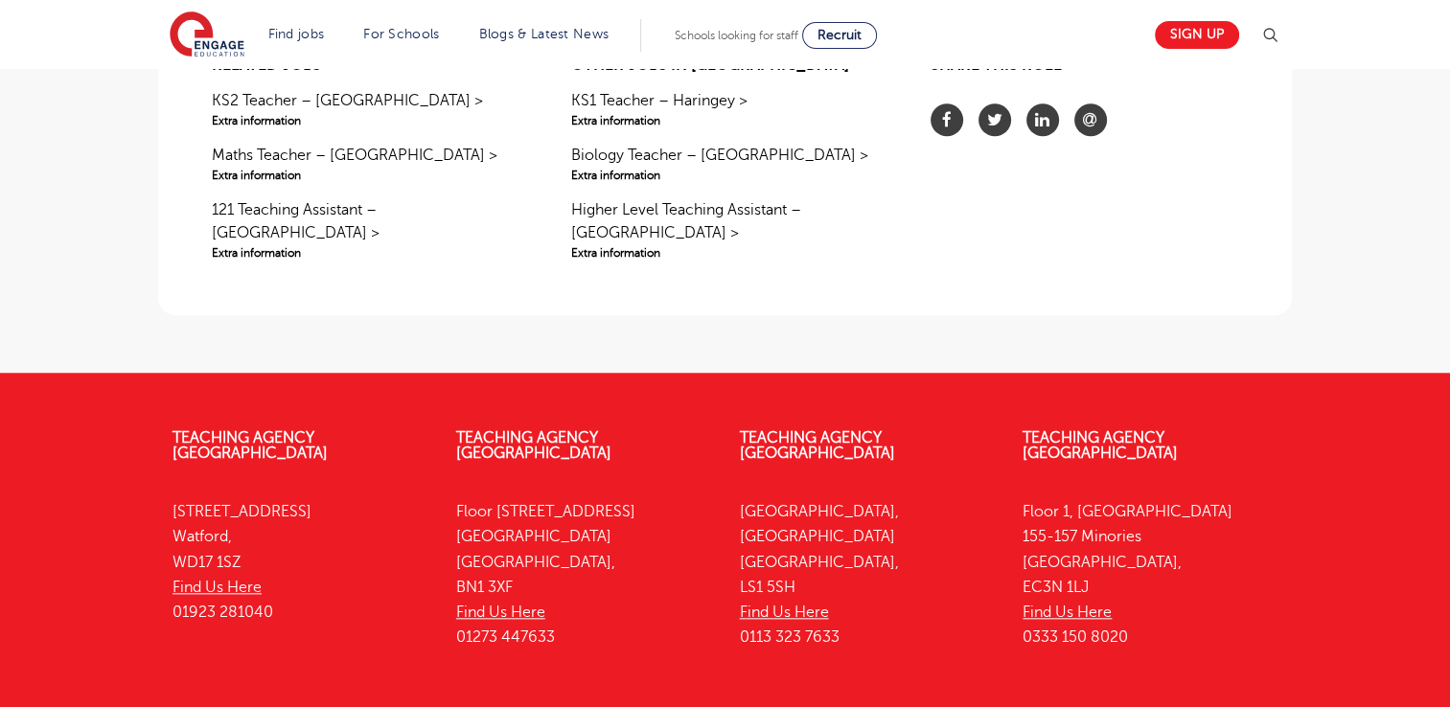
scroll to position [1879, 0]
